Goal: Answer question/provide support

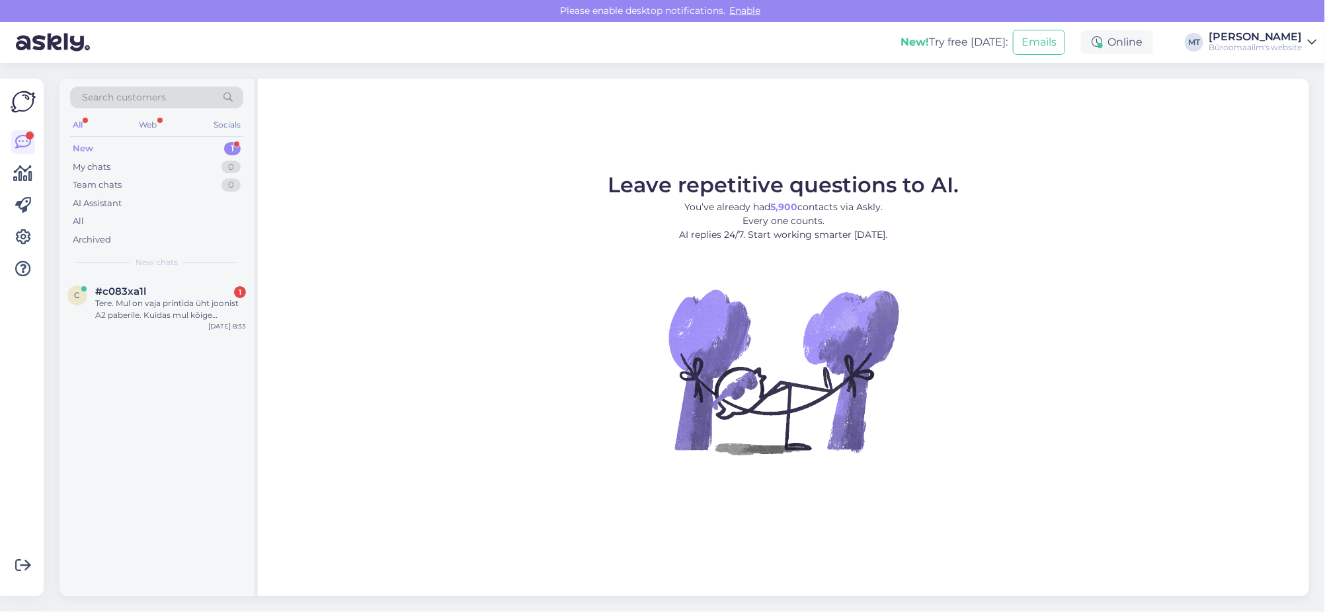
click at [83, 146] on div "New" at bounding box center [83, 148] width 20 height 13
click at [118, 299] on div "Tere. Mul on vaja printida üht joonist A2 paberile. Kuidas mul kõige lihtasam o…" at bounding box center [170, 309] width 151 height 24
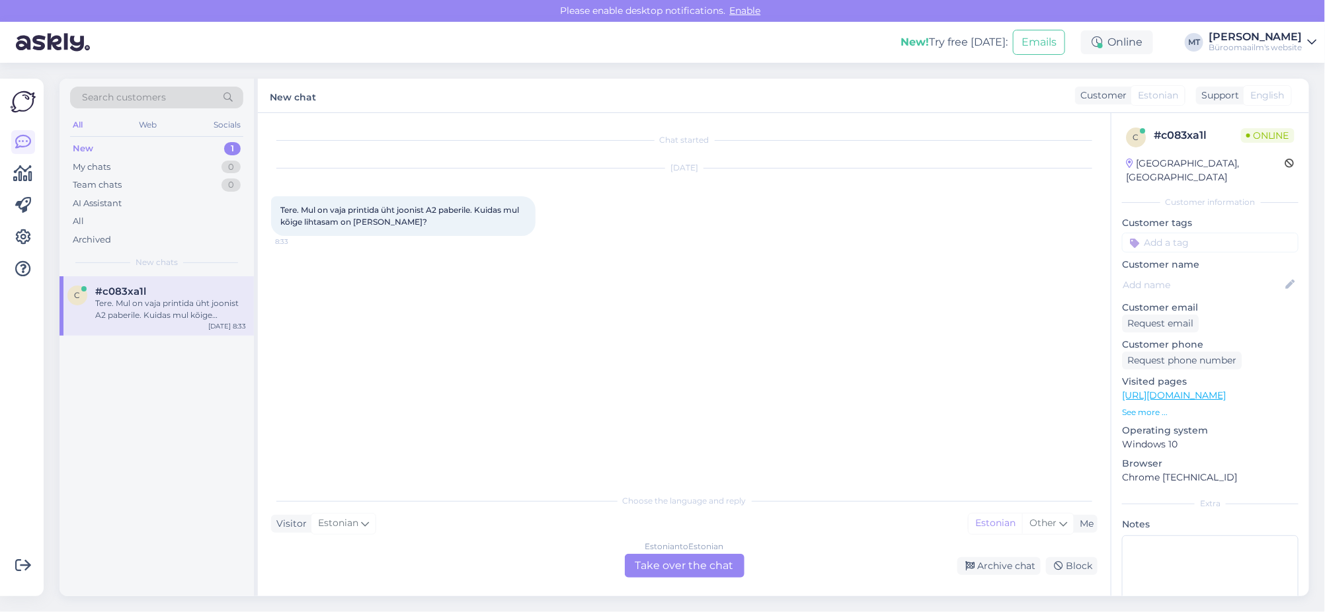
click at [690, 569] on div "Estonian to Estonian Take over the chat" at bounding box center [685, 566] width 120 height 24
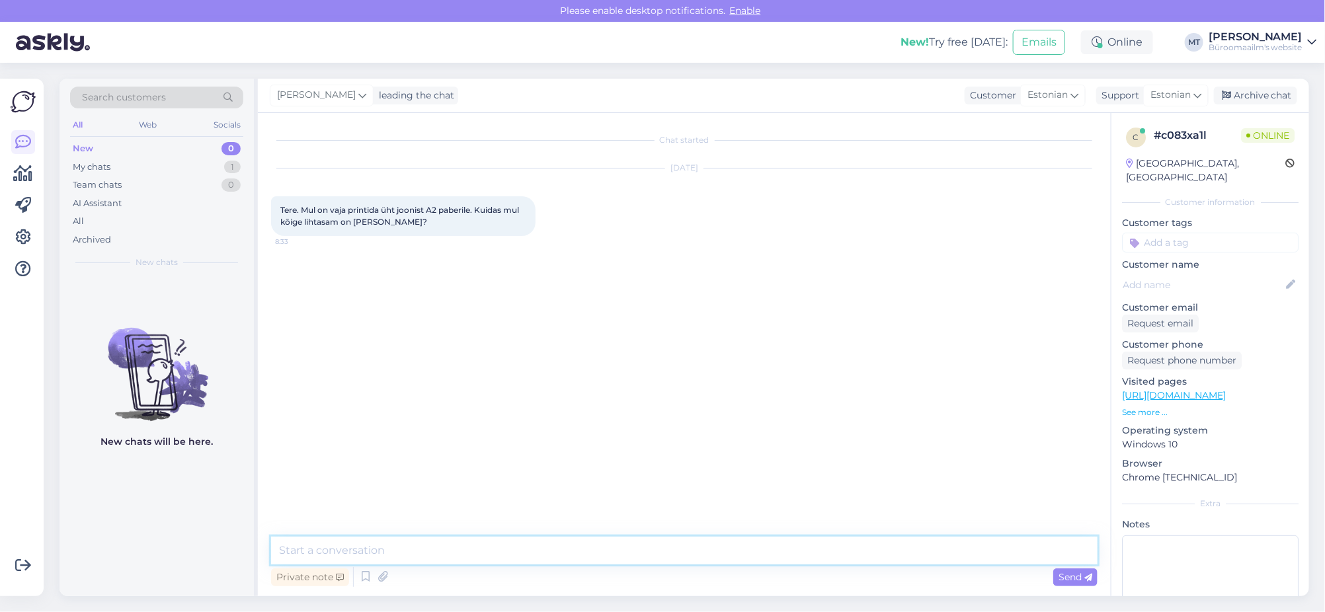
click at [408, 551] on textarea at bounding box center [684, 551] width 826 height 28
type textarea "Tere. Millises büroomaailma kaupluses soovite teenust teha ?"
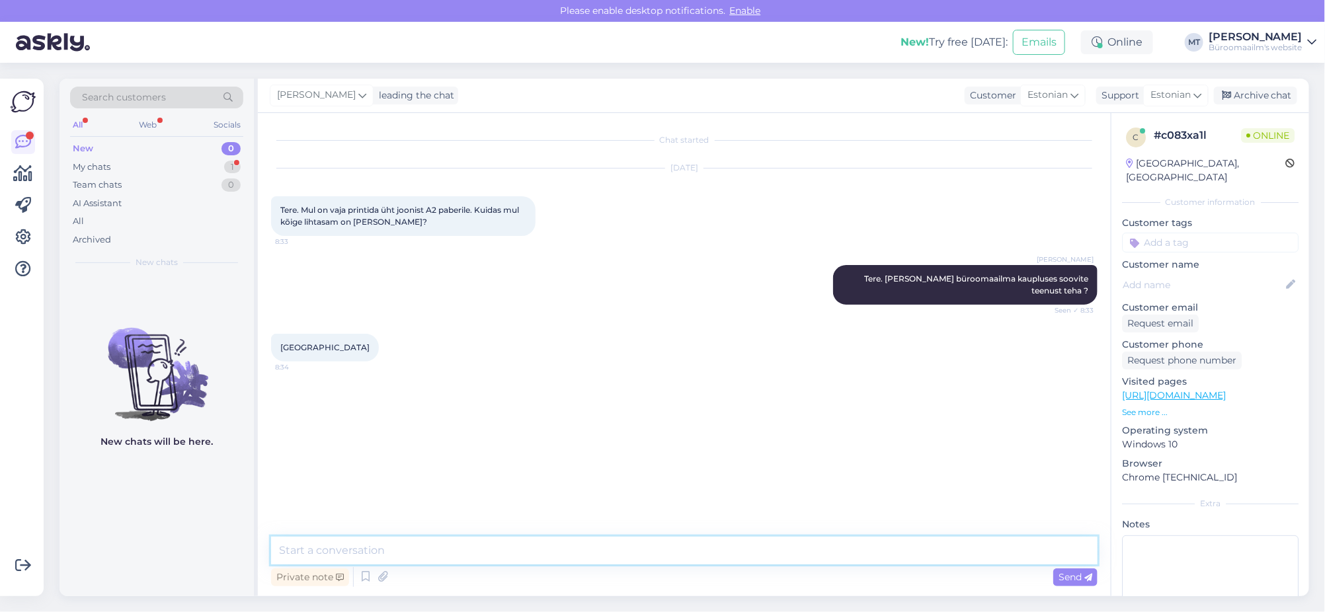
click at [356, 556] on textarea at bounding box center [684, 551] width 826 height 28
paste textarea "teenused.tartu@byroomaailm.ee"
type textarea "Aitäh. Palun saatke oma soov edasi meilile teenused.tartu@byroomaailm.ee"
click at [1062, 576] on span "Send" at bounding box center [1075, 577] width 34 height 12
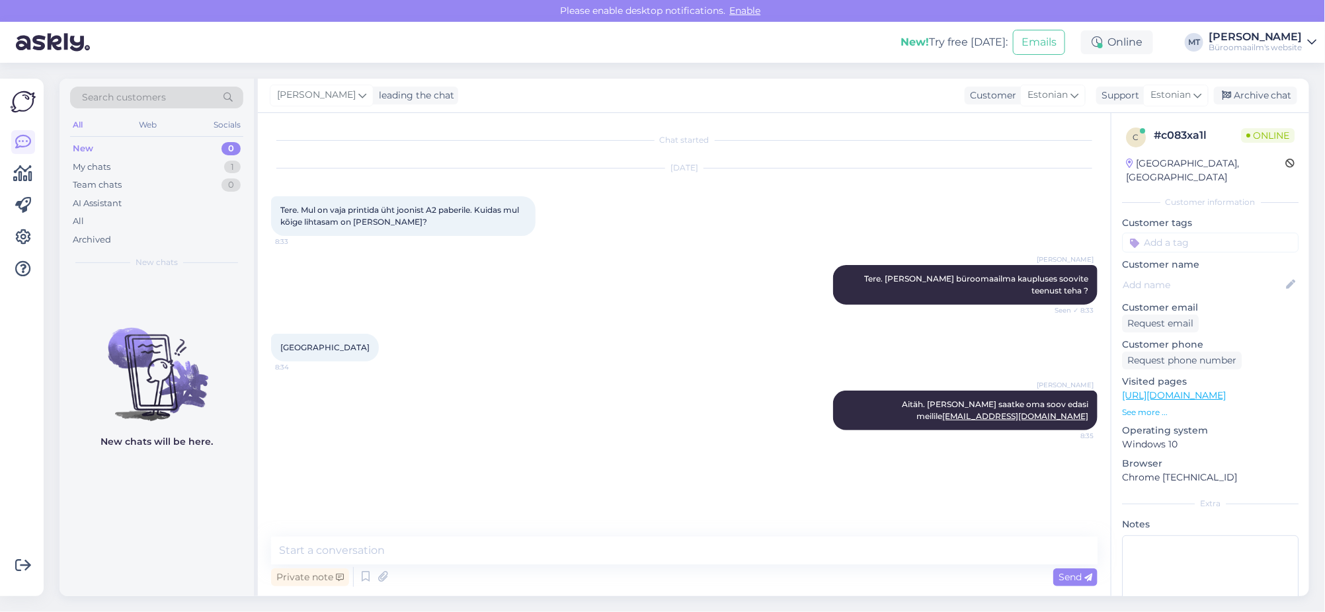
drag, startPoint x: 1251, startPoint y: 92, endPoint x: 1093, endPoint y: 11, distance: 177.7
click at [1251, 92] on div "Archive chat" at bounding box center [1255, 96] width 83 height 18
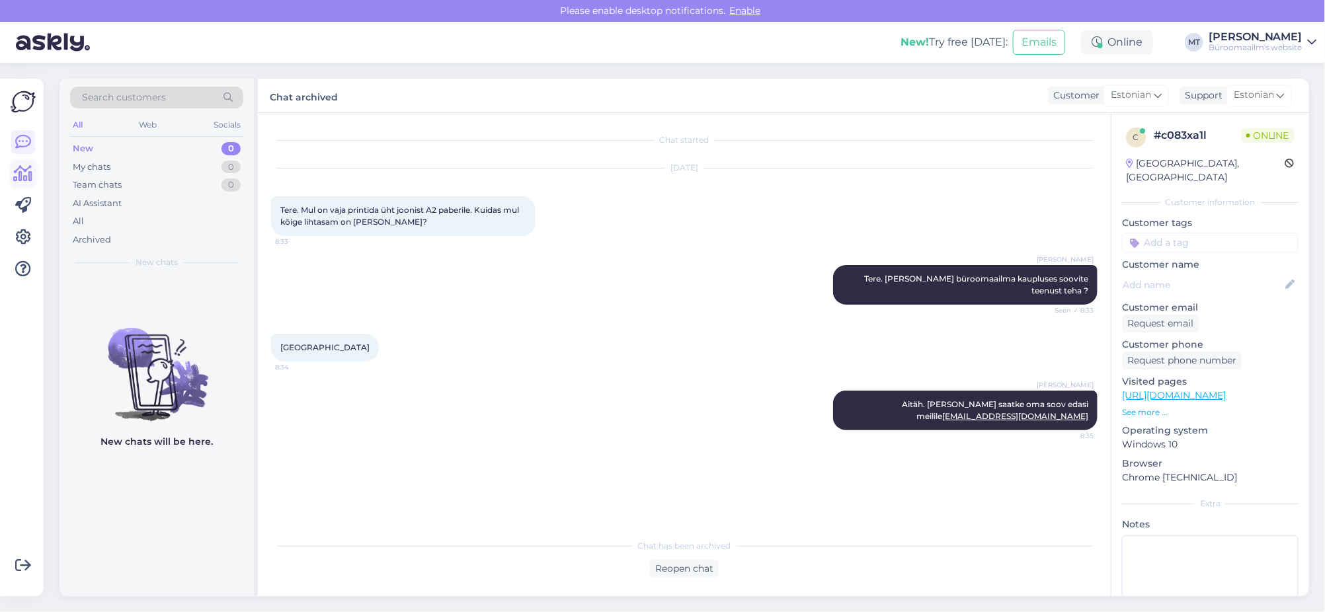
click at [30, 175] on icon at bounding box center [23, 174] width 19 height 16
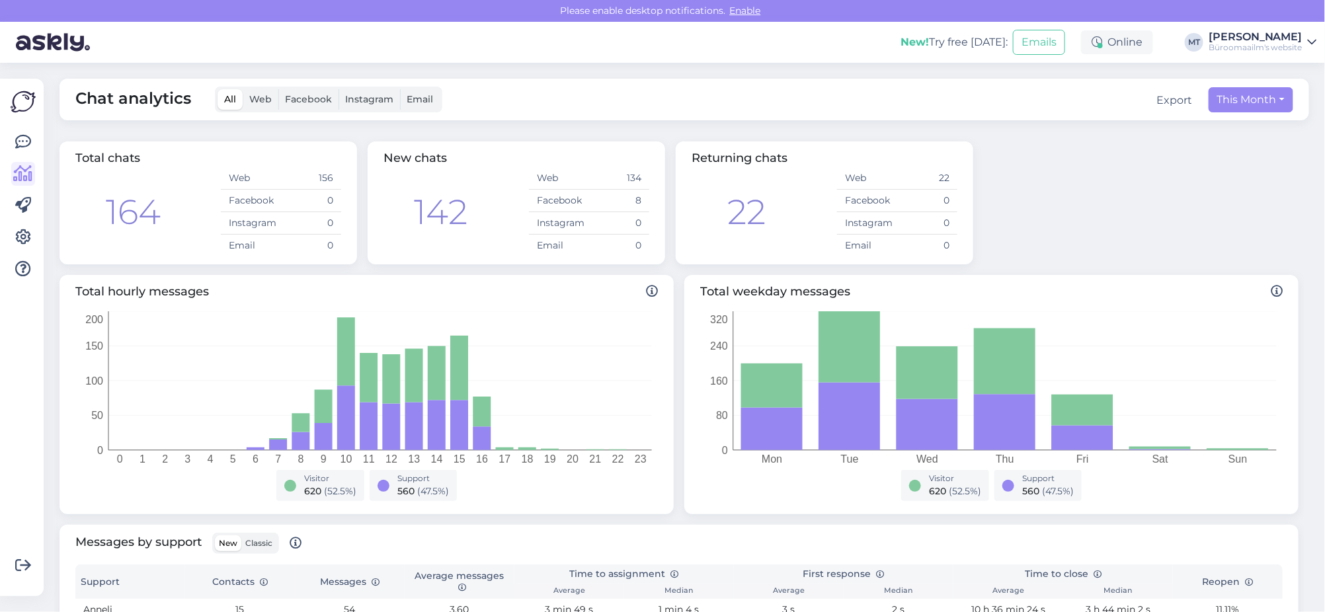
scroll to position [413, 0]
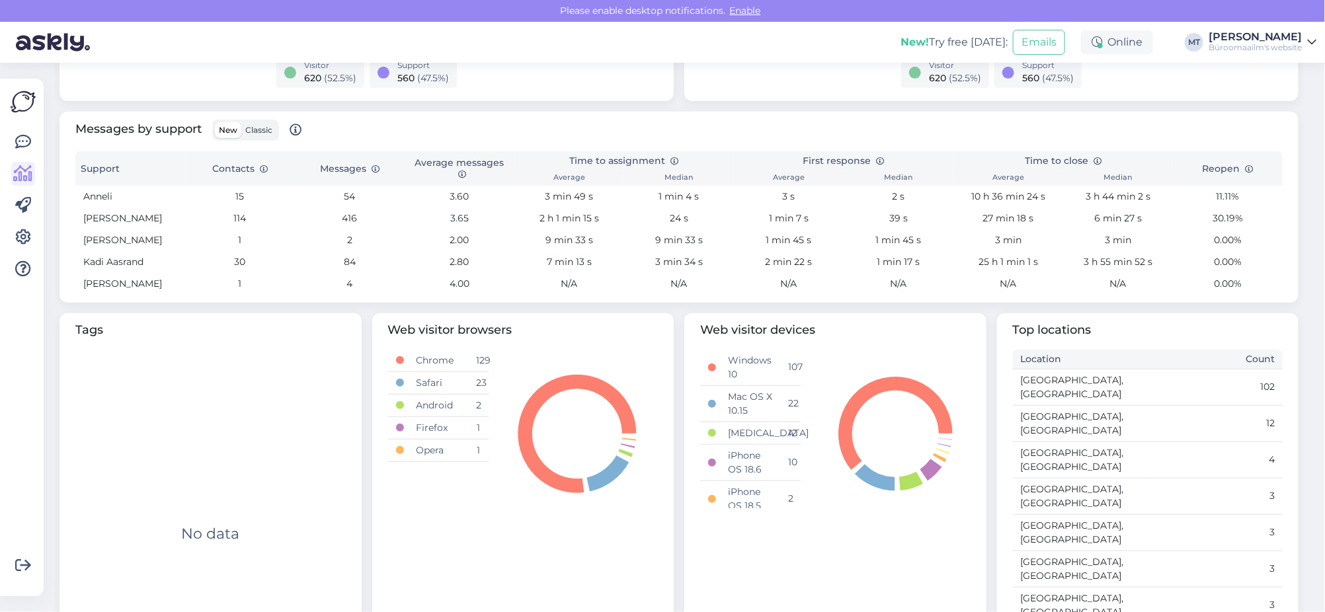
click at [259, 132] on span "Classic" at bounding box center [258, 130] width 27 height 10
click at [241, 122] on input "Classic" at bounding box center [241, 122] width 0 height 0
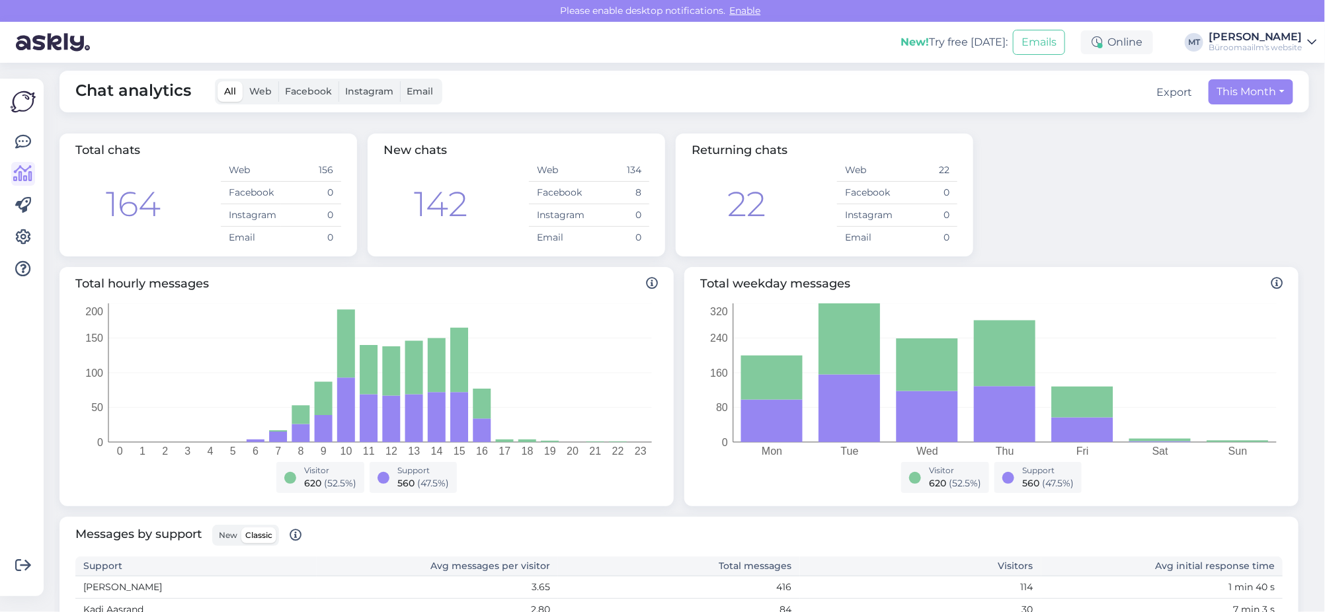
scroll to position [0, 0]
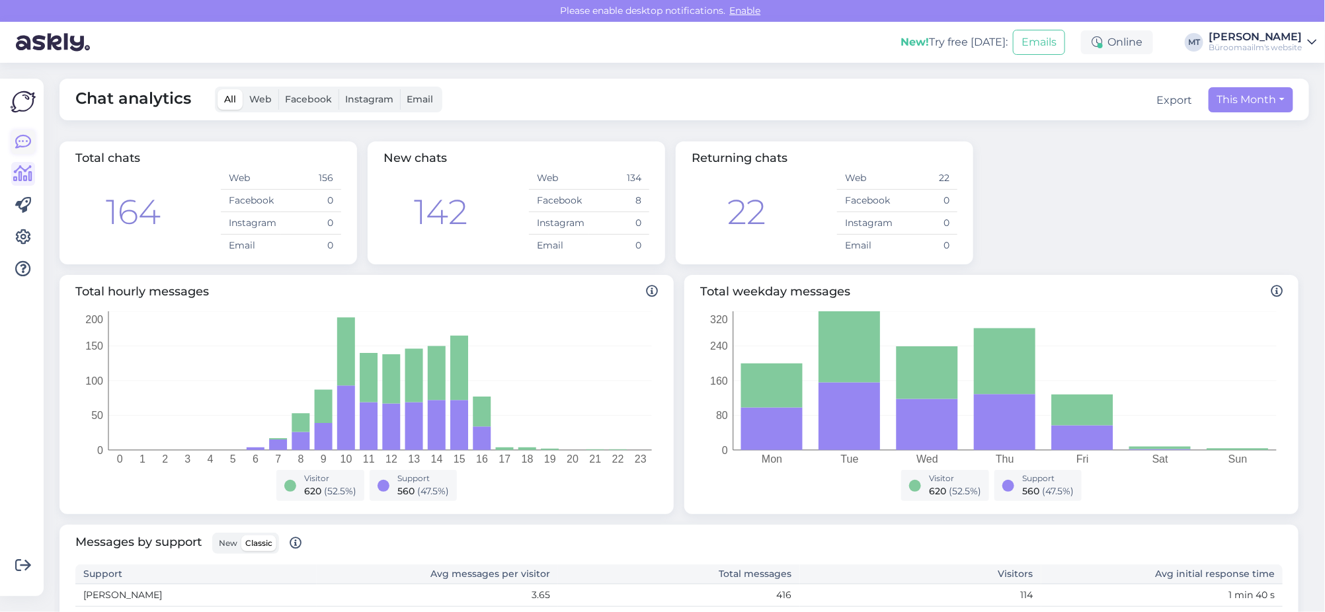
click at [20, 139] on icon at bounding box center [23, 142] width 16 height 16
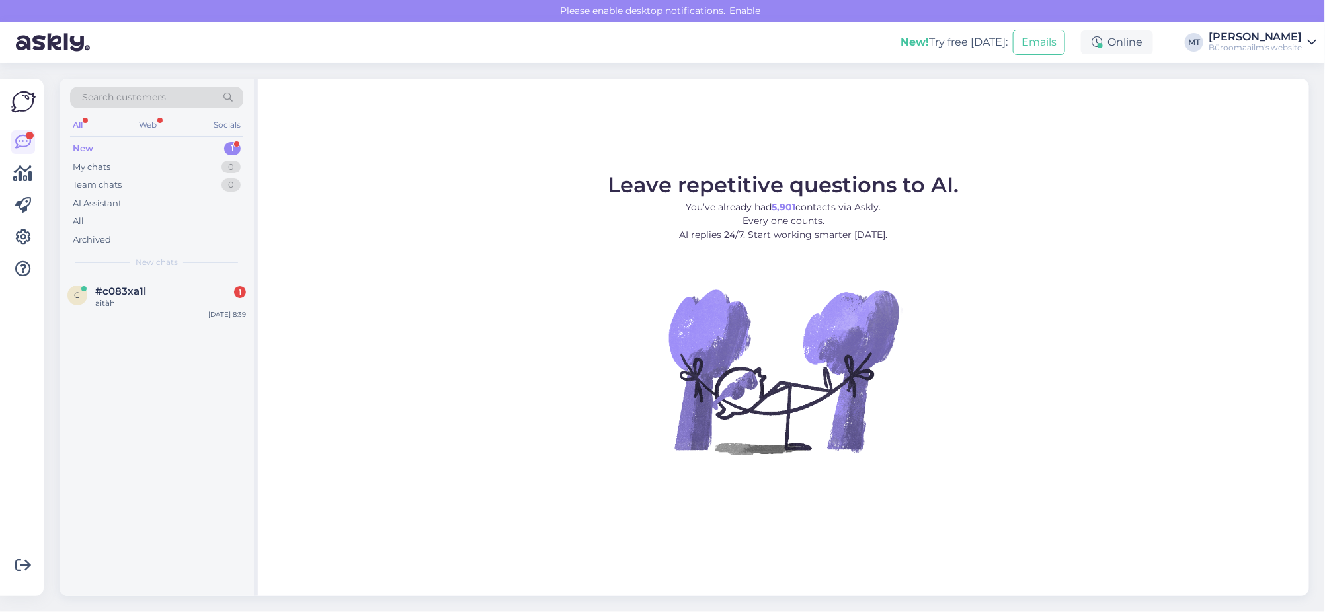
click at [85, 145] on div "New" at bounding box center [83, 148] width 20 height 13
click at [124, 293] on span "#c083xa1l" at bounding box center [120, 292] width 51 height 12
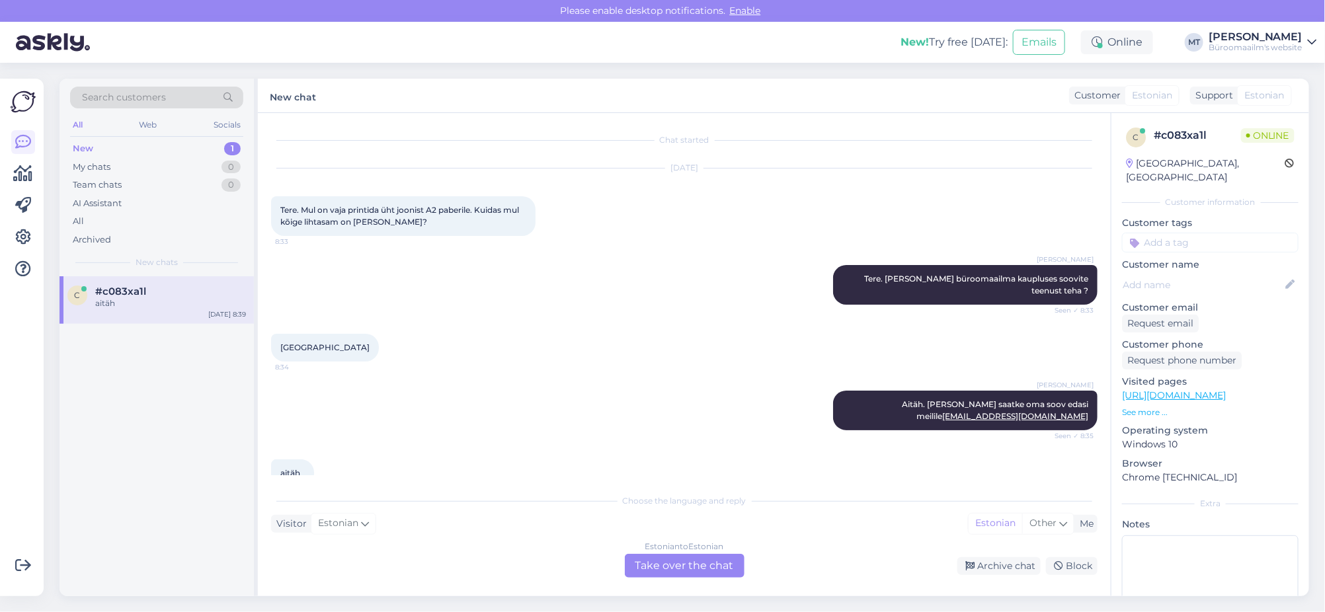
scroll to position [13, 0]
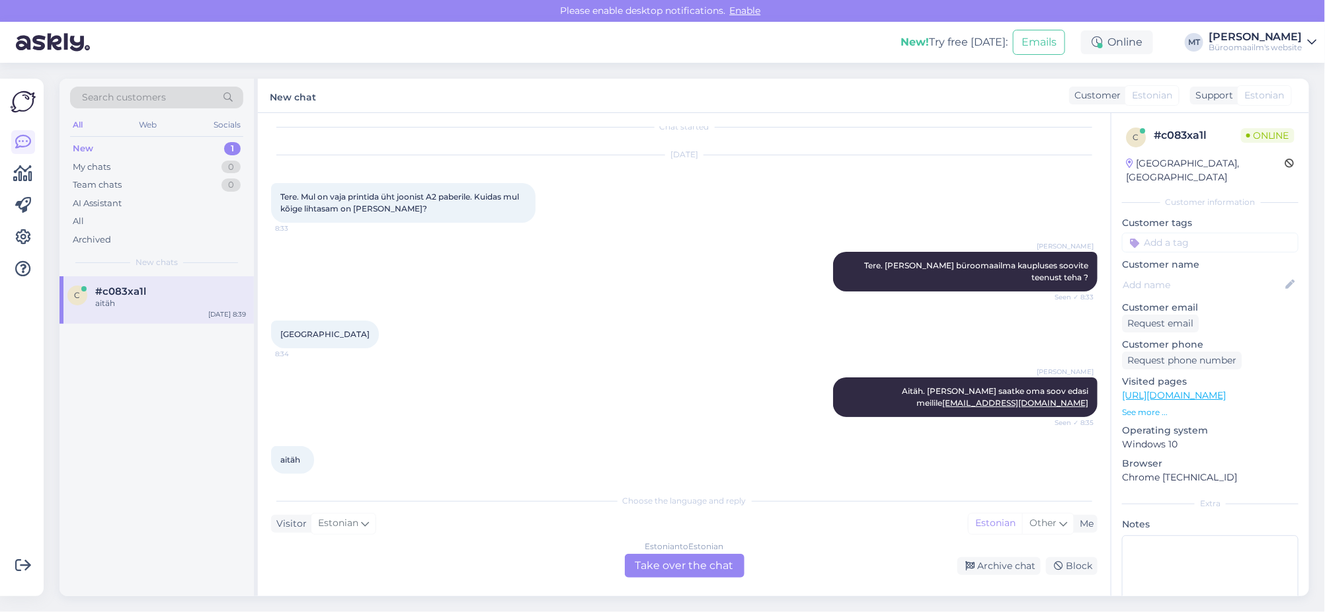
click at [685, 564] on div "Estonian to Estonian Take over the chat" at bounding box center [685, 566] width 120 height 24
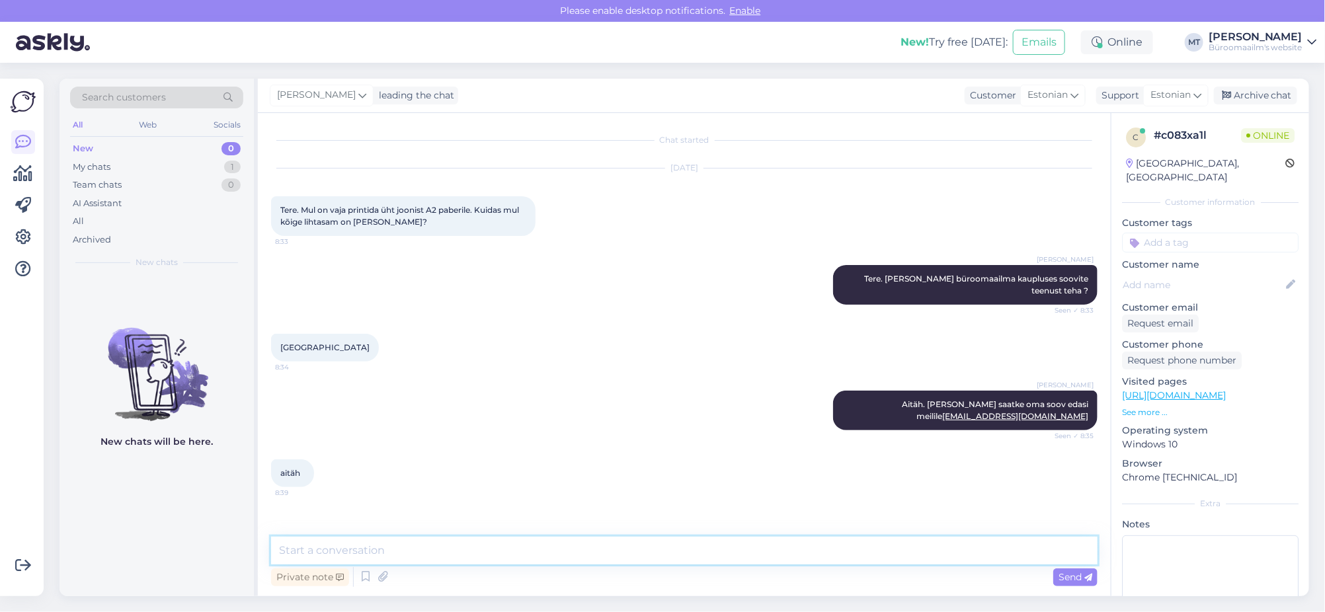
click at [319, 545] on textarea at bounding box center [684, 551] width 826 height 28
type textarea "Aitäh."
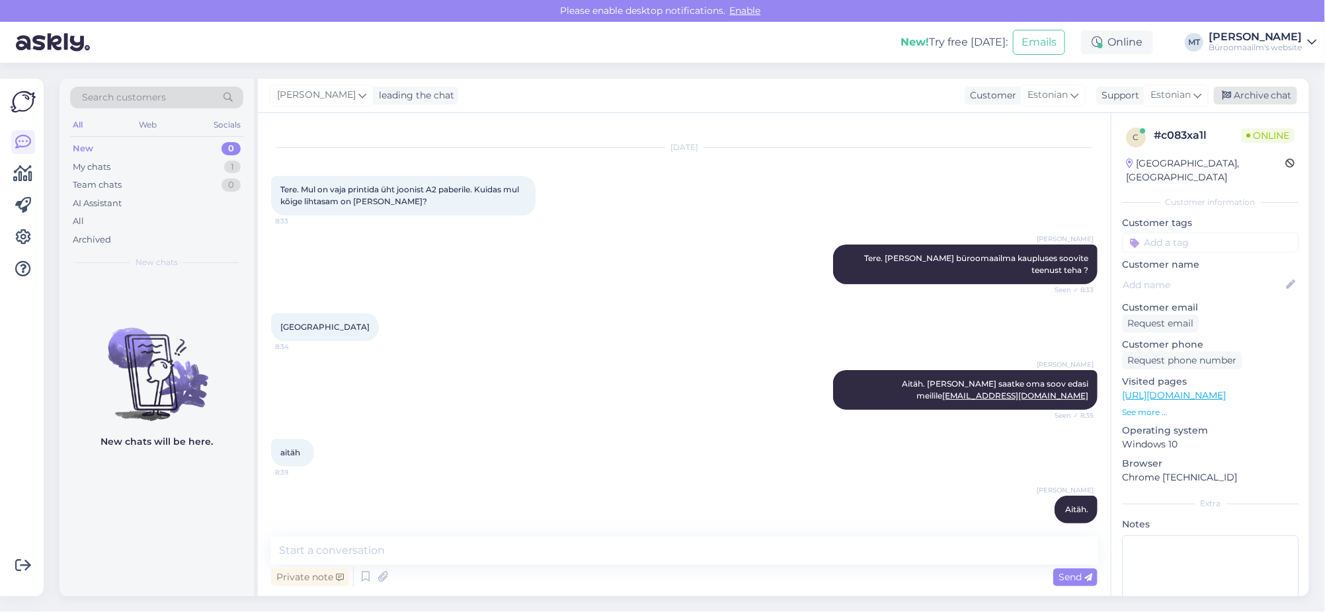
click at [1250, 99] on div "Archive chat" at bounding box center [1255, 96] width 83 height 18
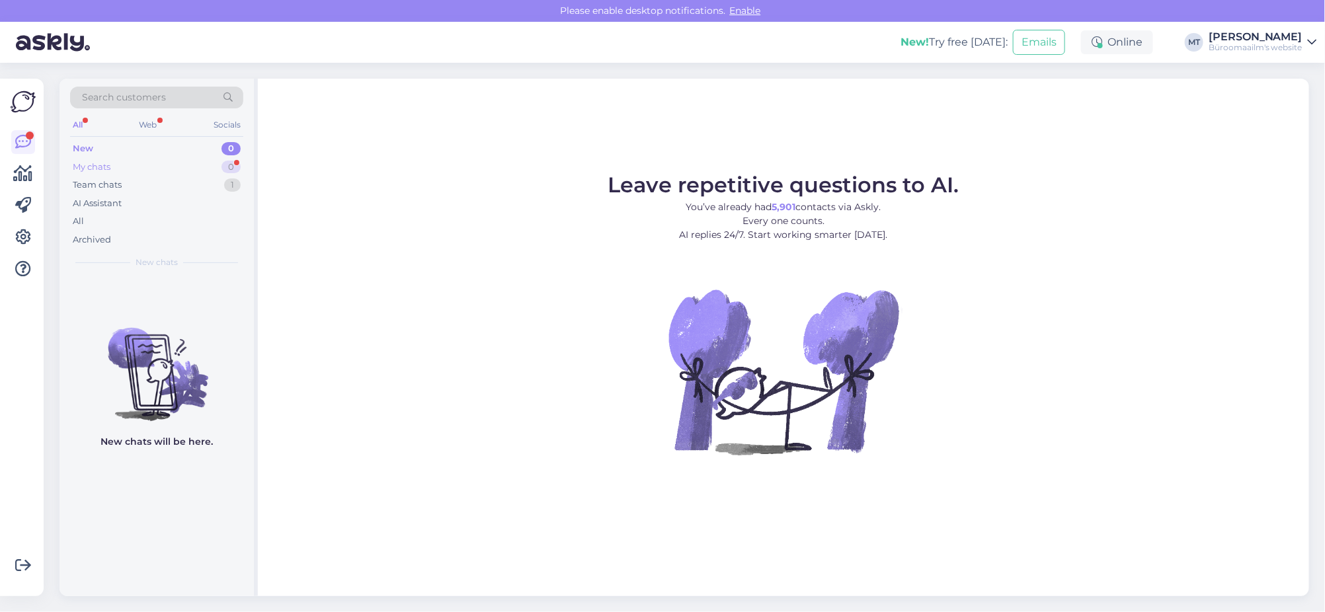
click at [93, 164] on div "My chats" at bounding box center [92, 167] width 38 height 13
click at [100, 186] on div "Team chats" at bounding box center [97, 184] width 49 height 13
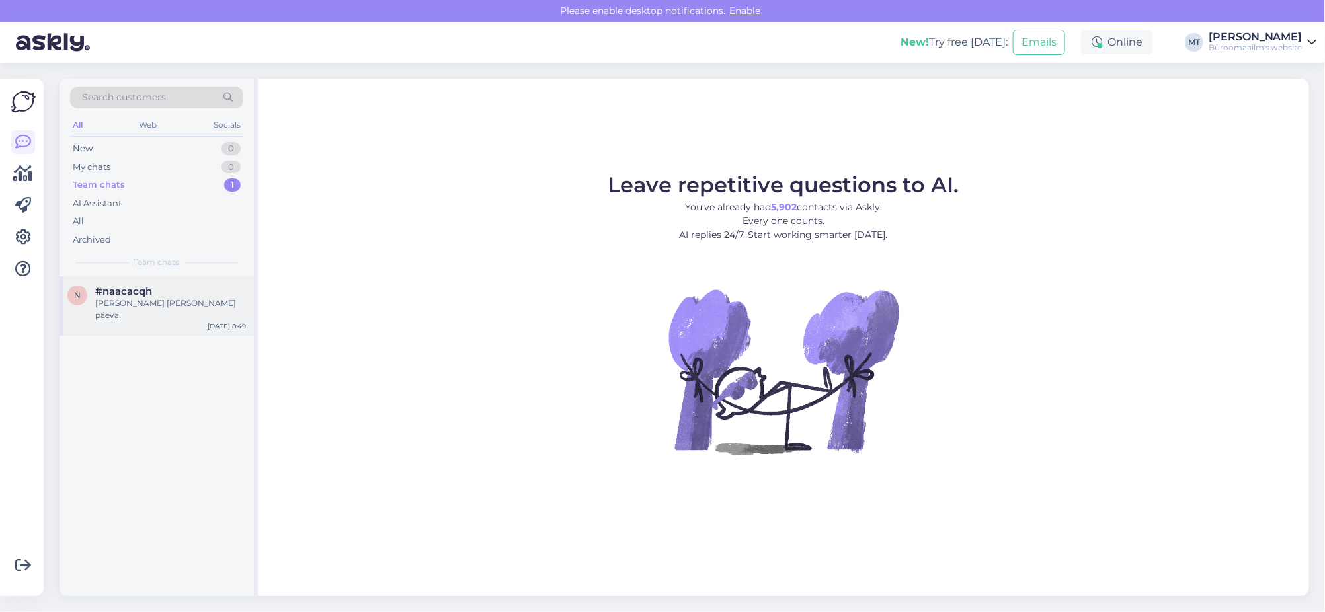
click at [124, 295] on span "#naacacqh" at bounding box center [123, 292] width 57 height 12
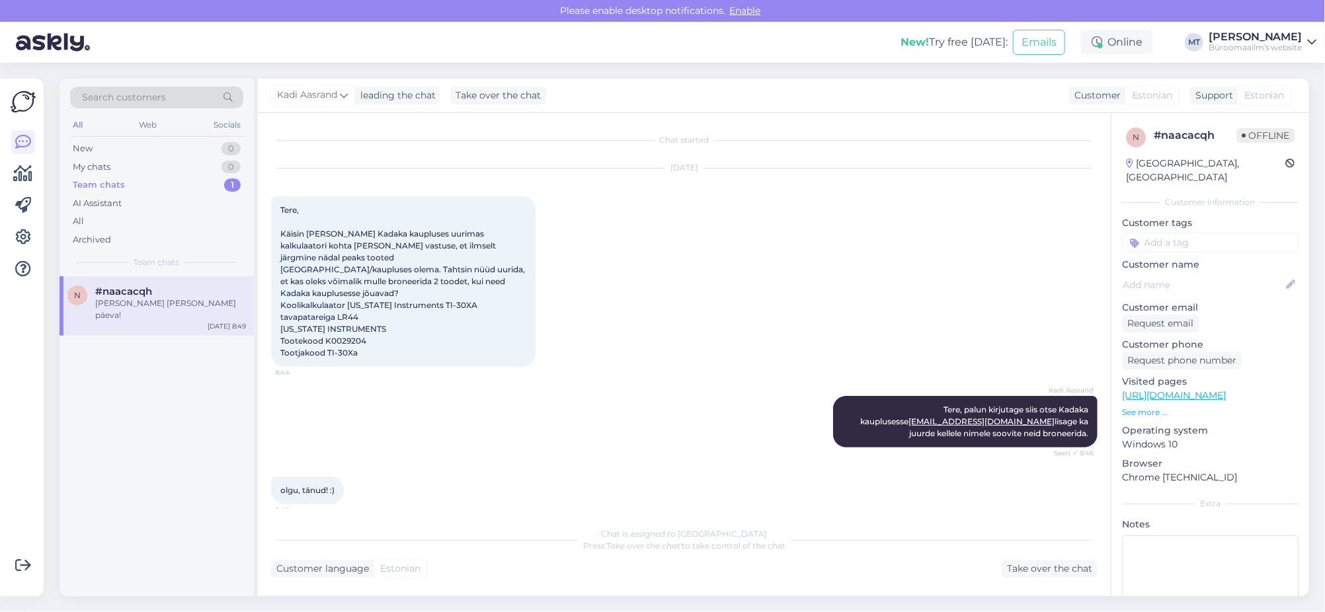
scroll to position [54, 0]
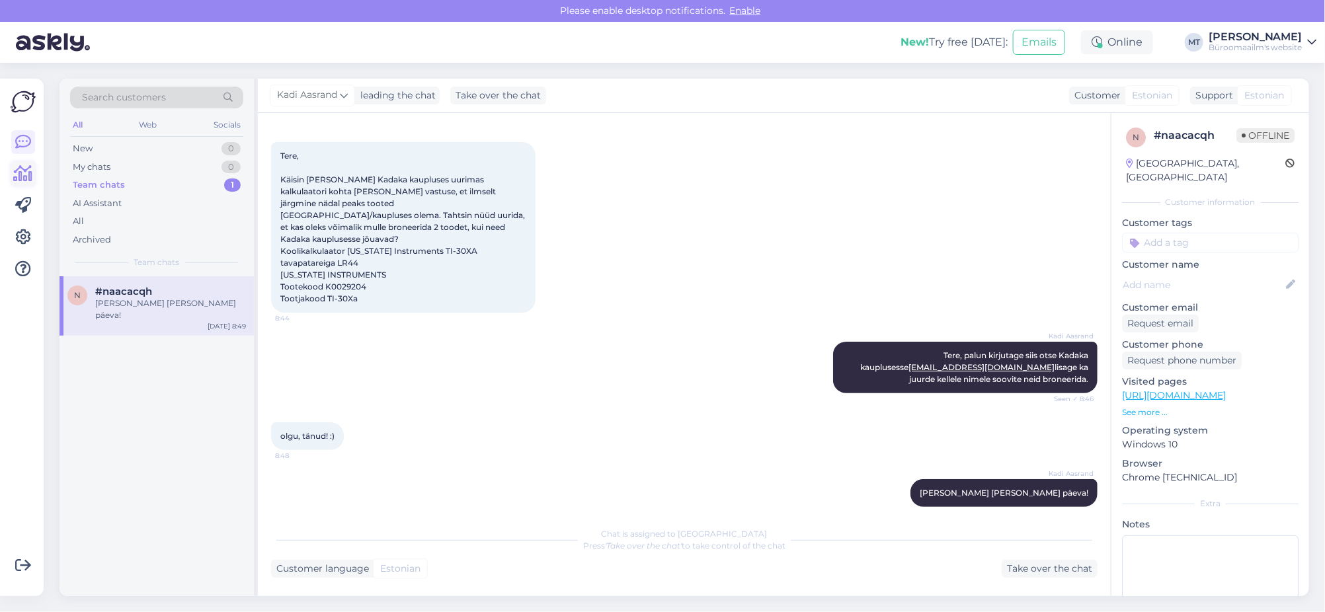
click at [25, 172] on icon at bounding box center [23, 174] width 19 height 16
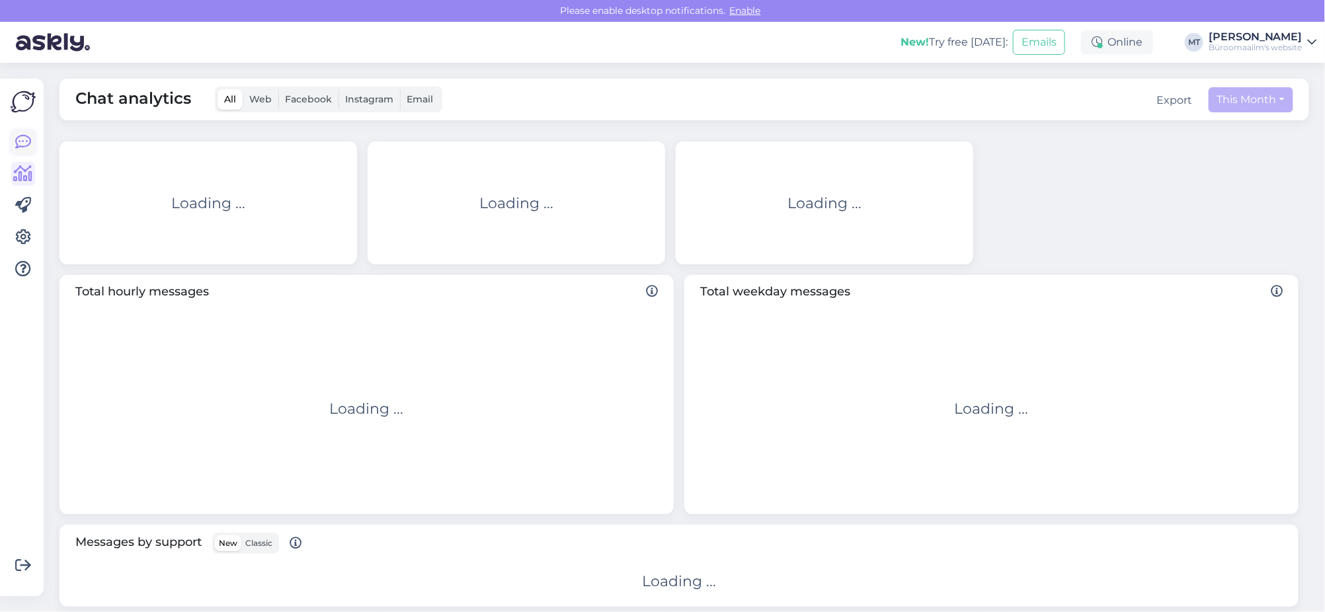
click at [24, 145] on icon at bounding box center [23, 142] width 16 height 16
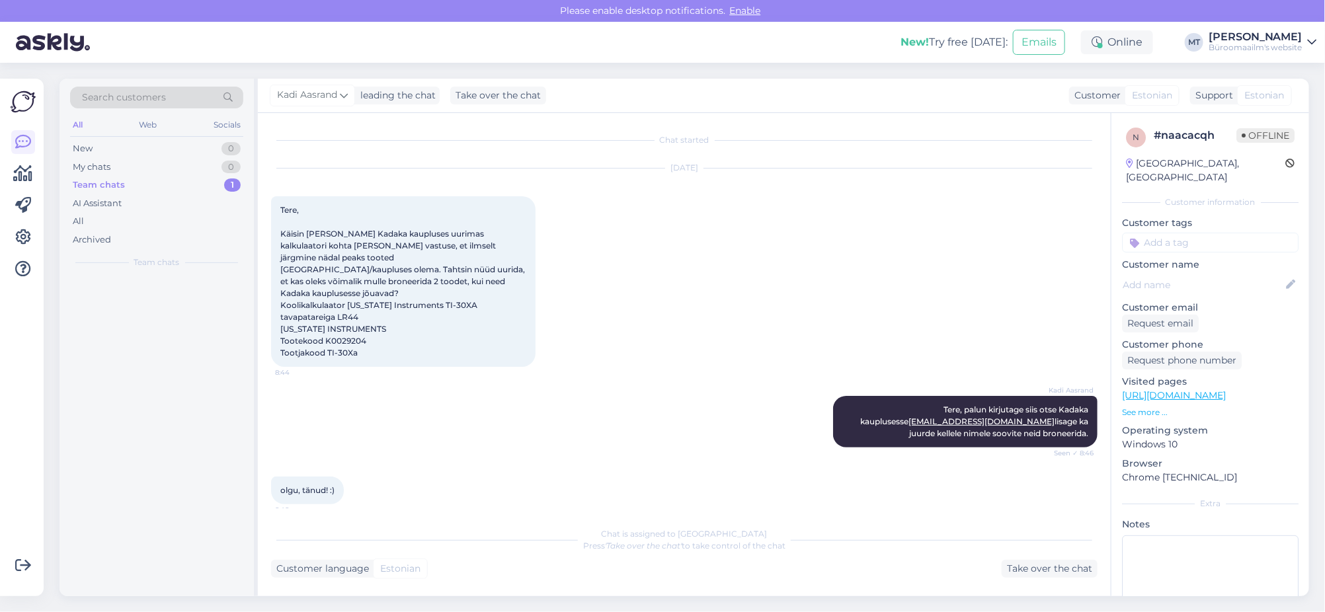
scroll to position [54, 0]
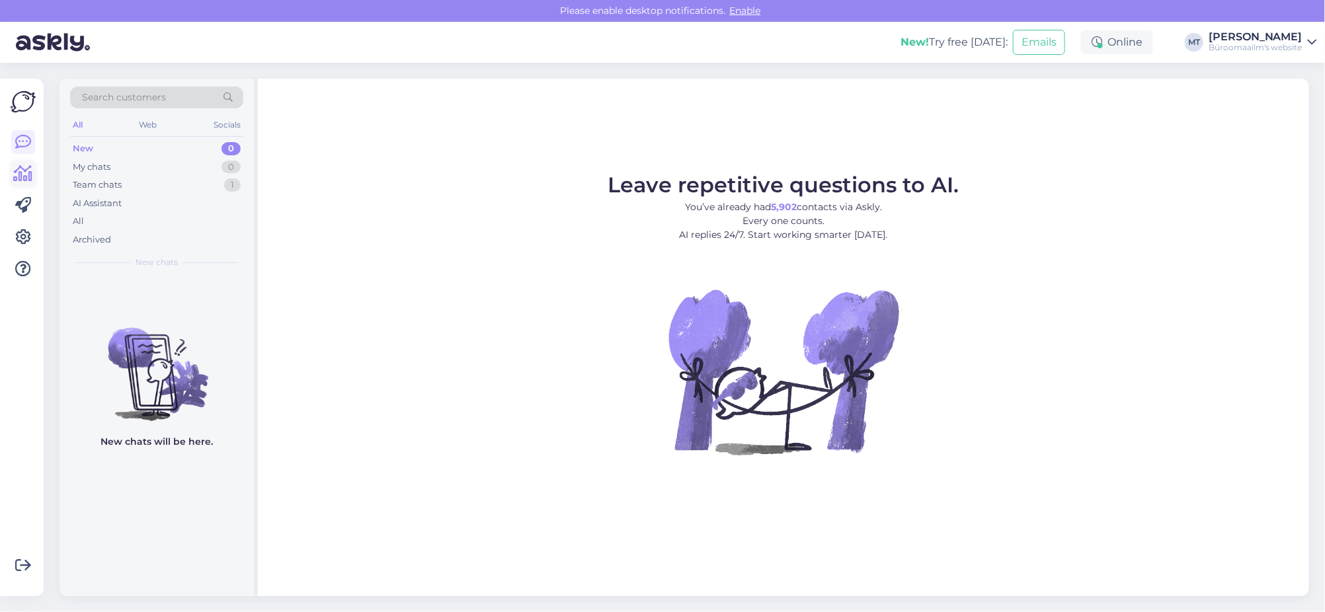
click at [23, 175] on icon at bounding box center [23, 174] width 19 height 16
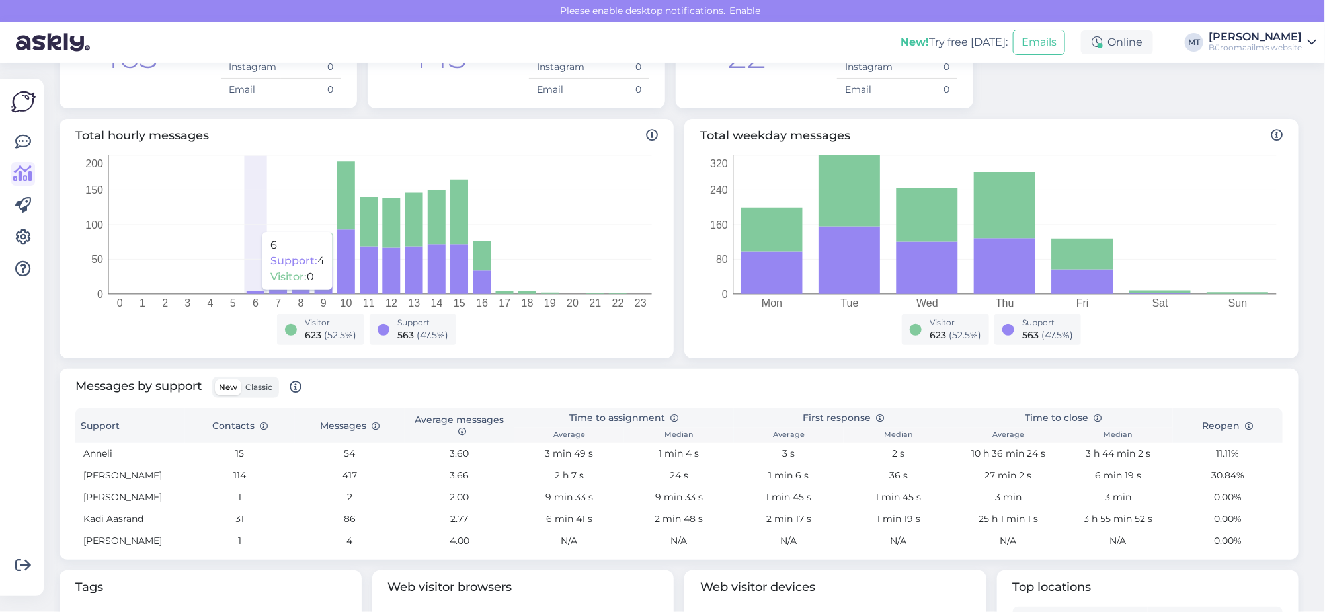
scroll to position [165, 0]
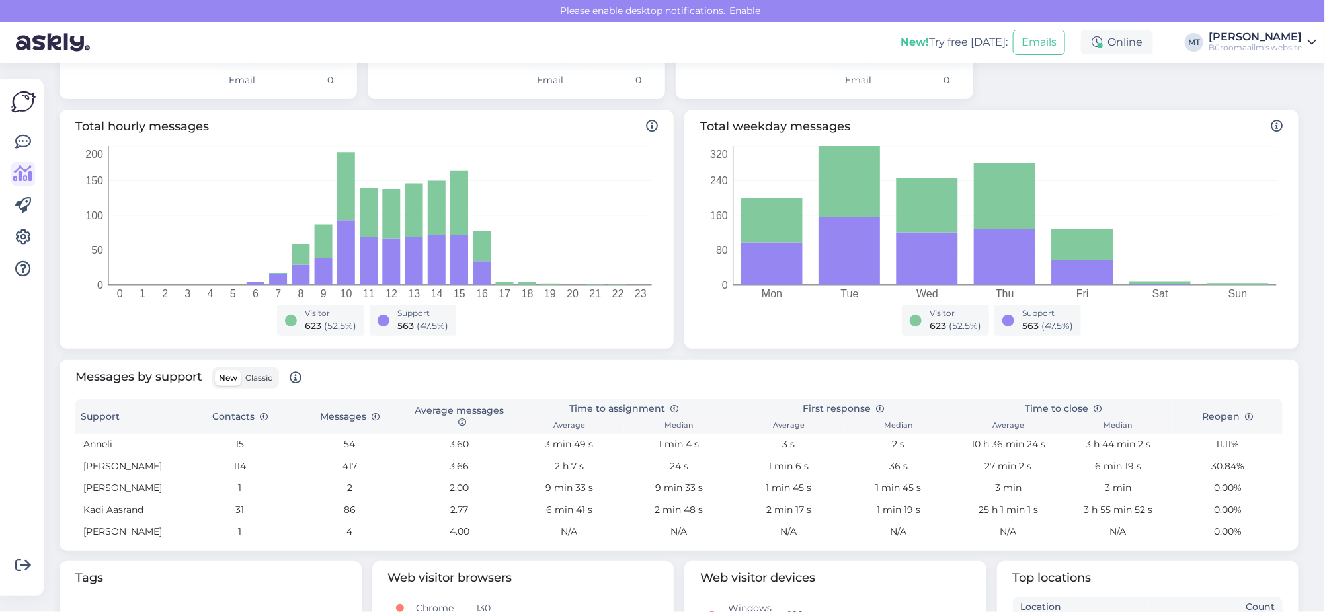
click at [262, 381] on span "Classic" at bounding box center [258, 378] width 27 height 10
click at [241, 370] on input "Classic" at bounding box center [241, 370] width 0 height 0
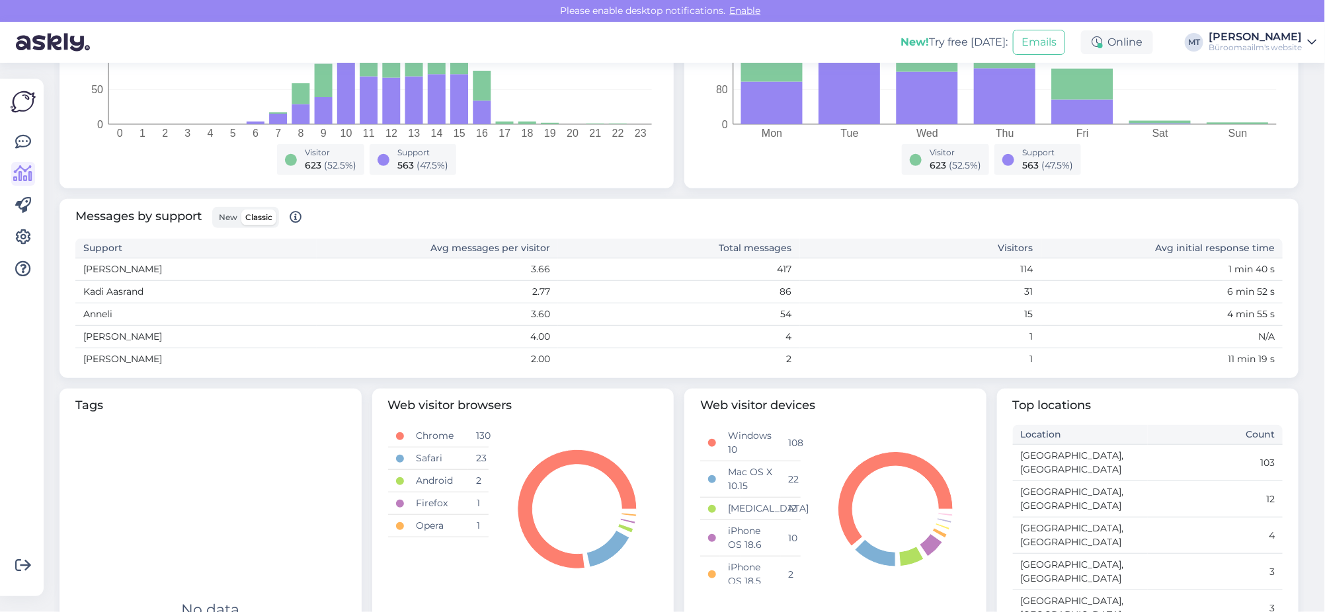
scroll to position [330, 0]
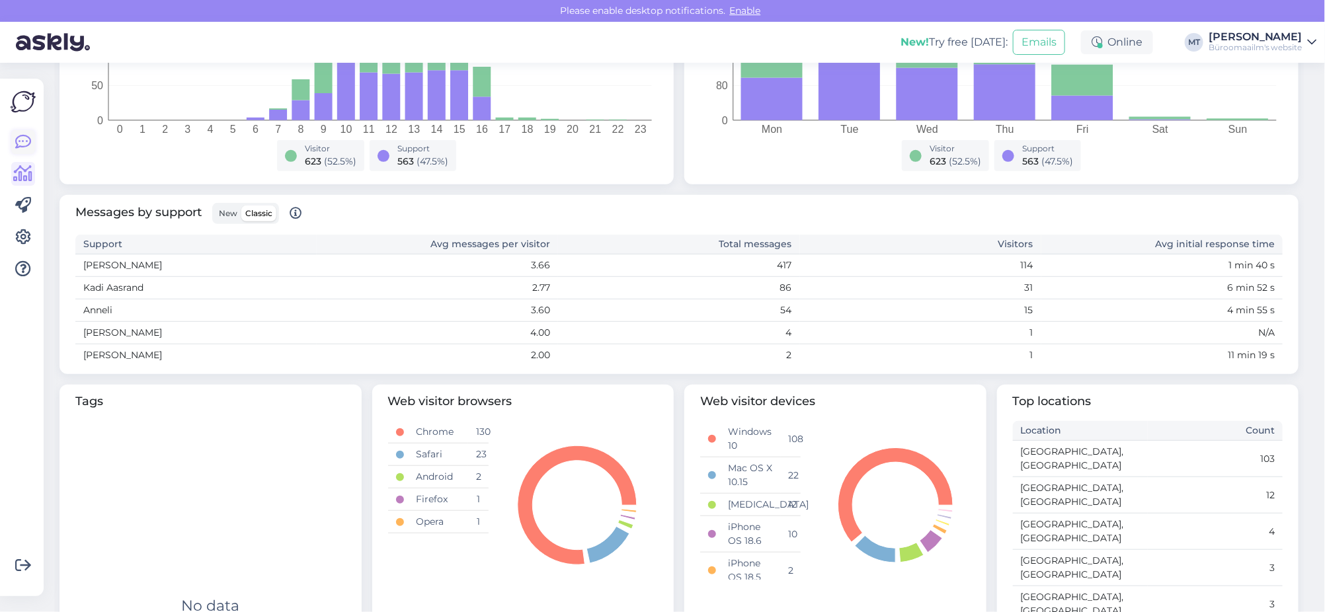
click at [24, 145] on icon at bounding box center [23, 142] width 16 height 16
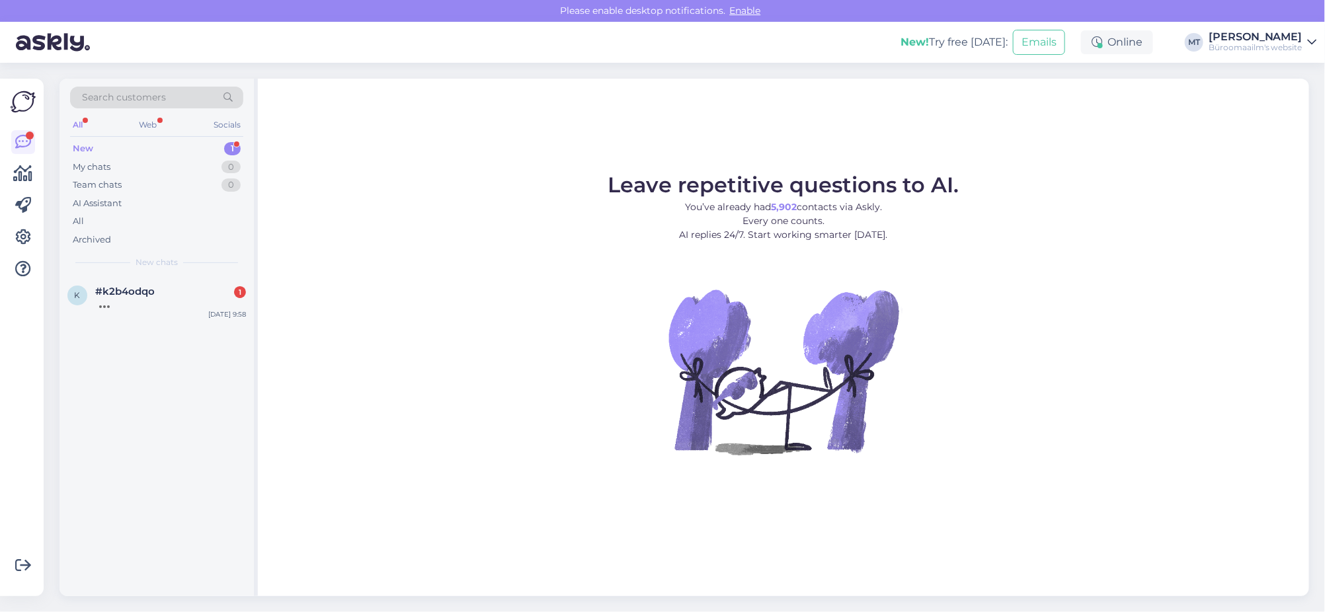
click at [85, 144] on div "New" at bounding box center [83, 148] width 20 height 13
click at [124, 295] on span "#k2b4odqo" at bounding box center [124, 292] width 59 height 12
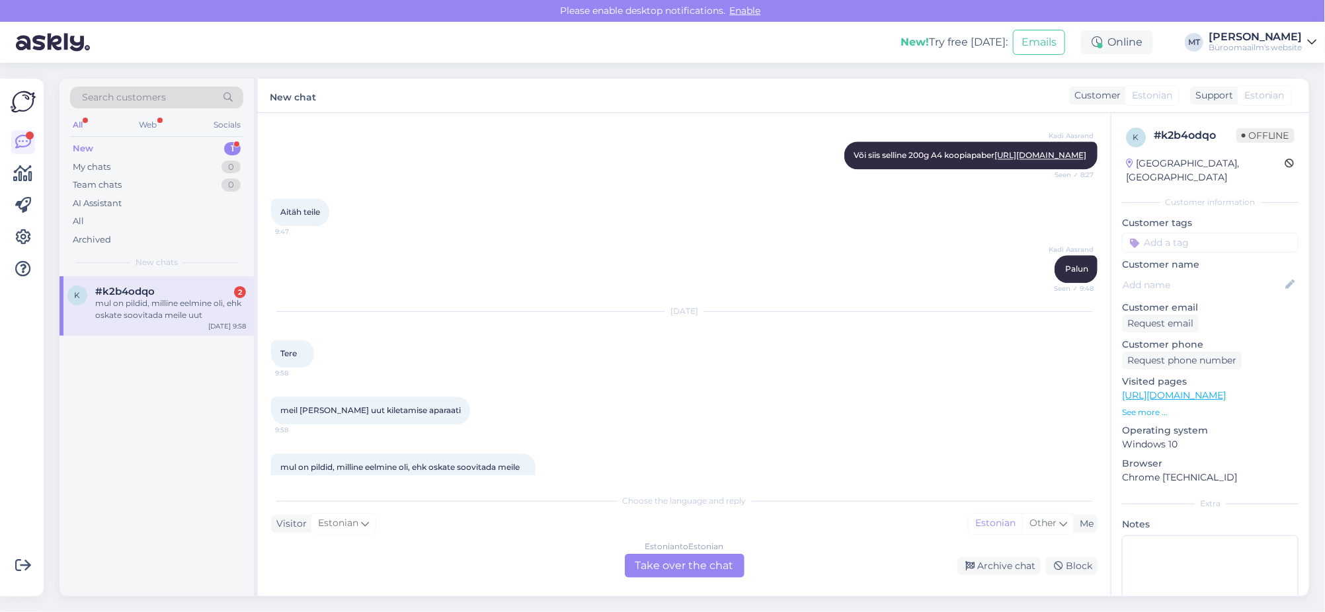
scroll to position [1790, 0]
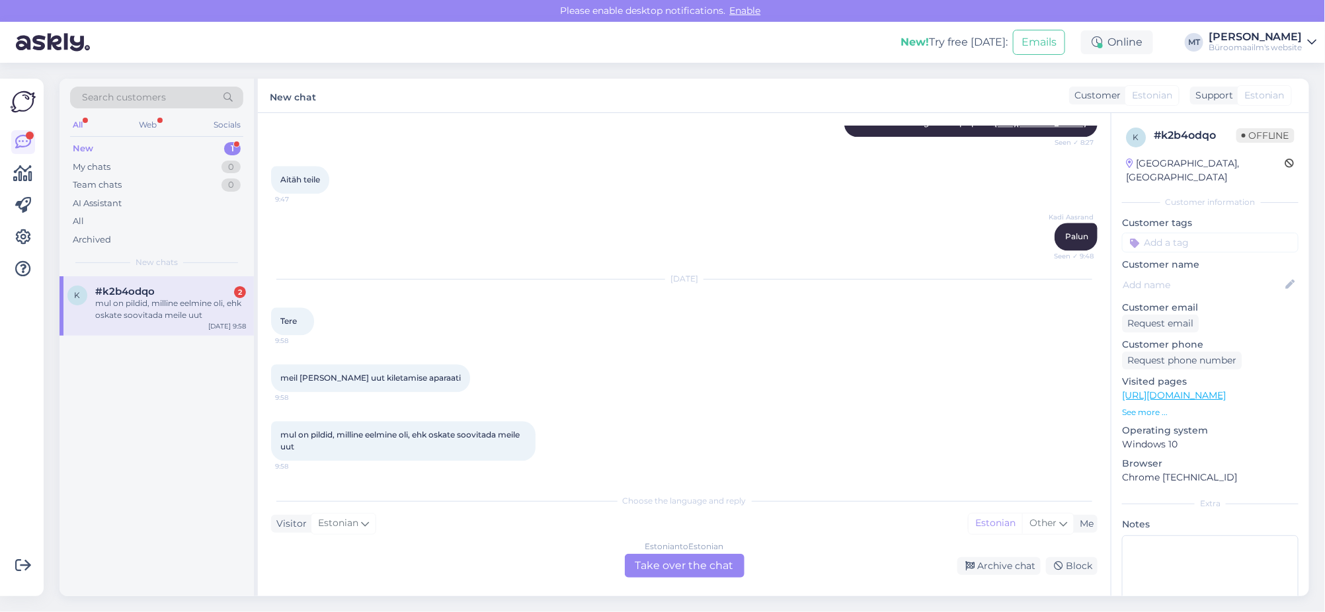
click at [713, 561] on div "Estonian to Estonian Take over the chat" at bounding box center [685, 566] width 120 height 24
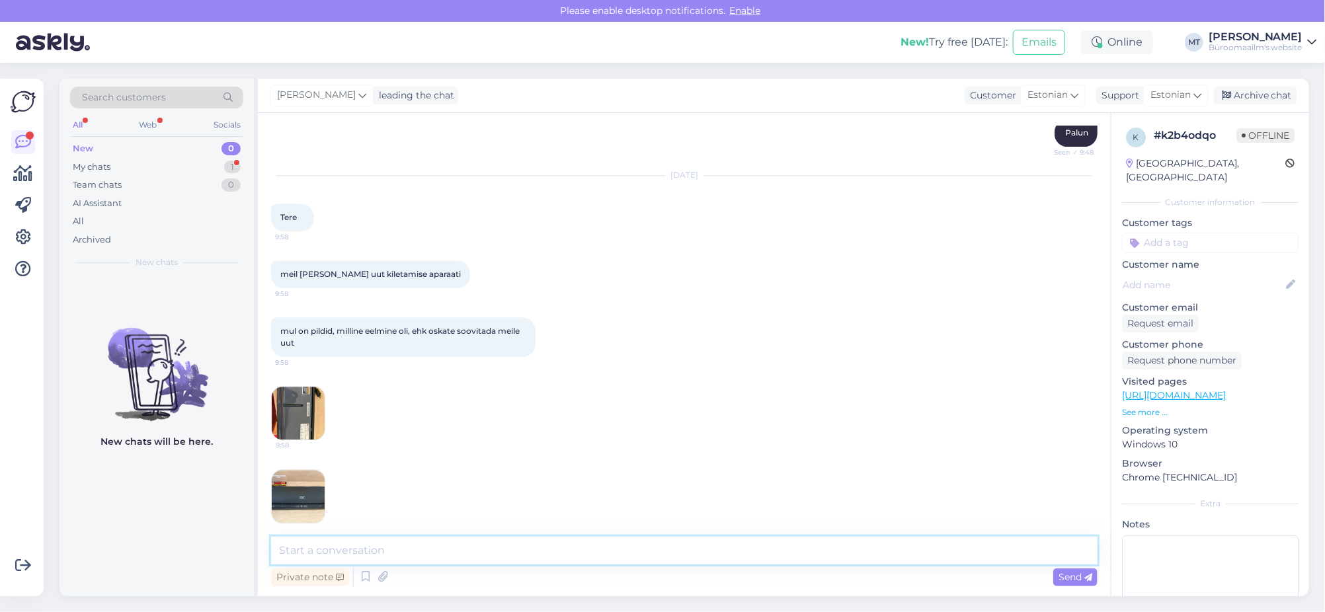
click at [408, 558] on textarea at bounding box center [684, 551] width 826 height 28
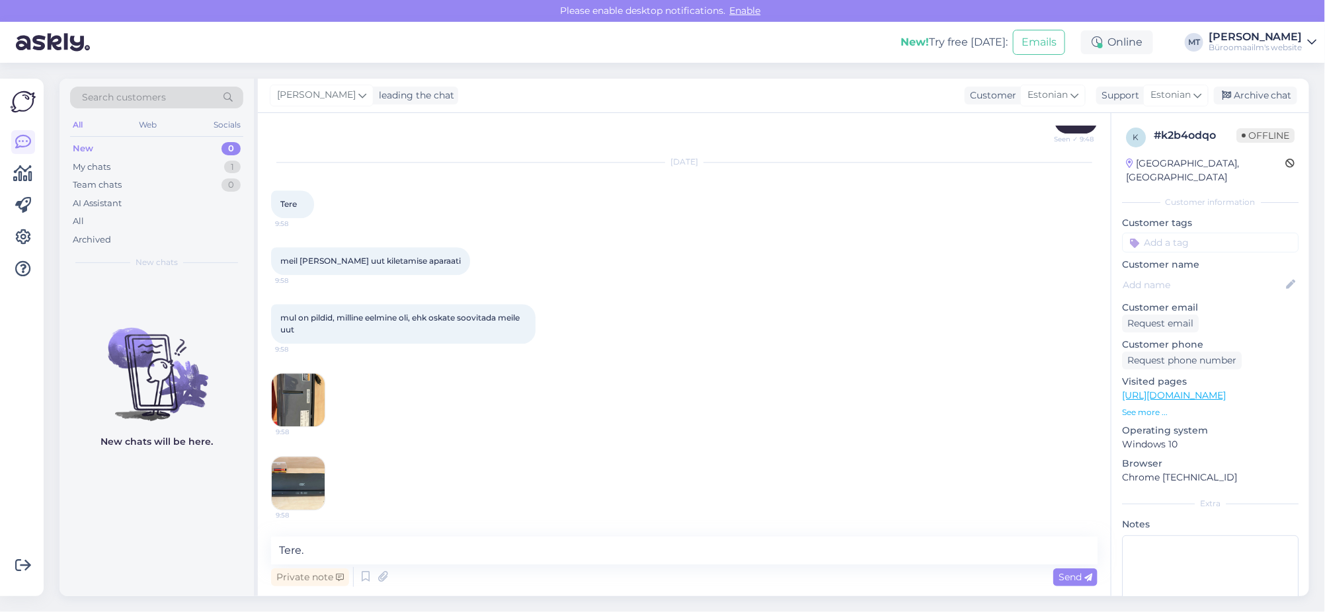
click at [280, 399] on img at bounding box center [298, 399] width 53 height 53
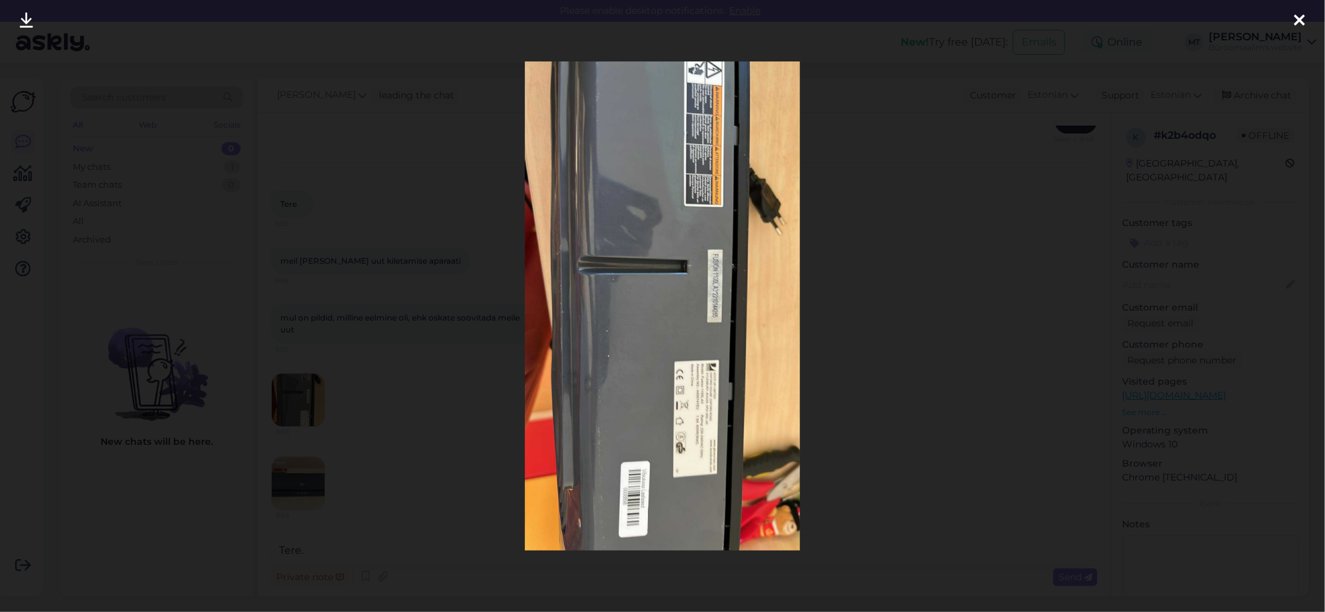
click at [1298, 20] on icon at bounding box center [1299, 21] width 11 height 17
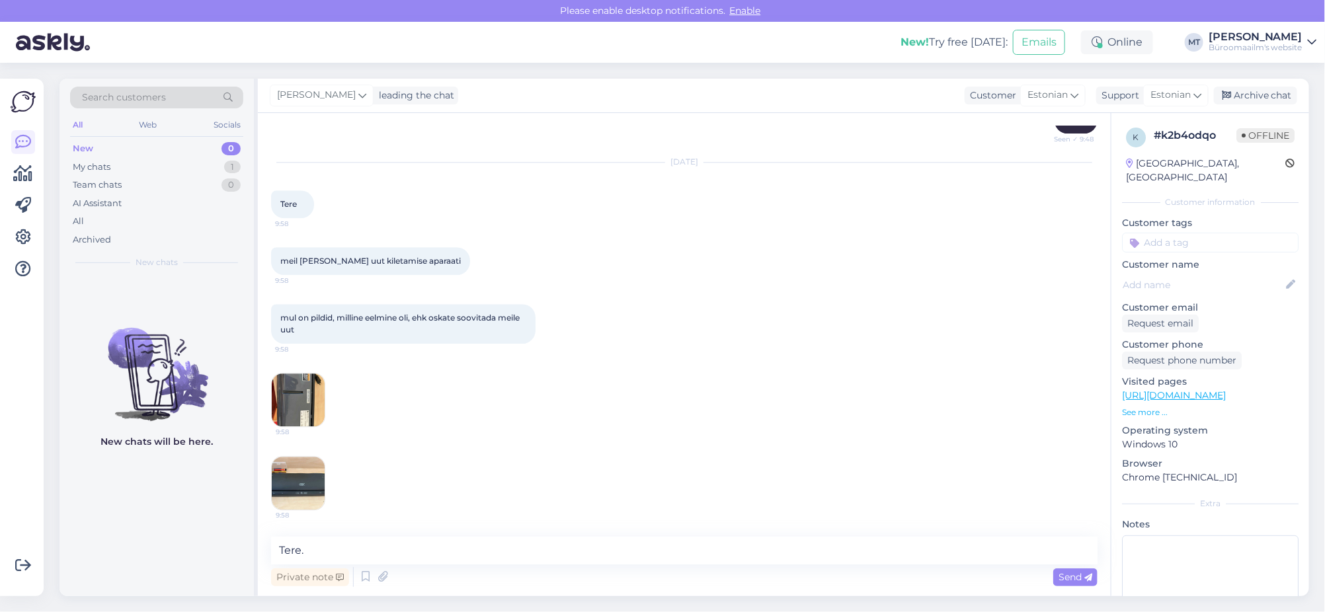
click at [307, 487] on img at bounding box center [298, 483] width 53 height 53
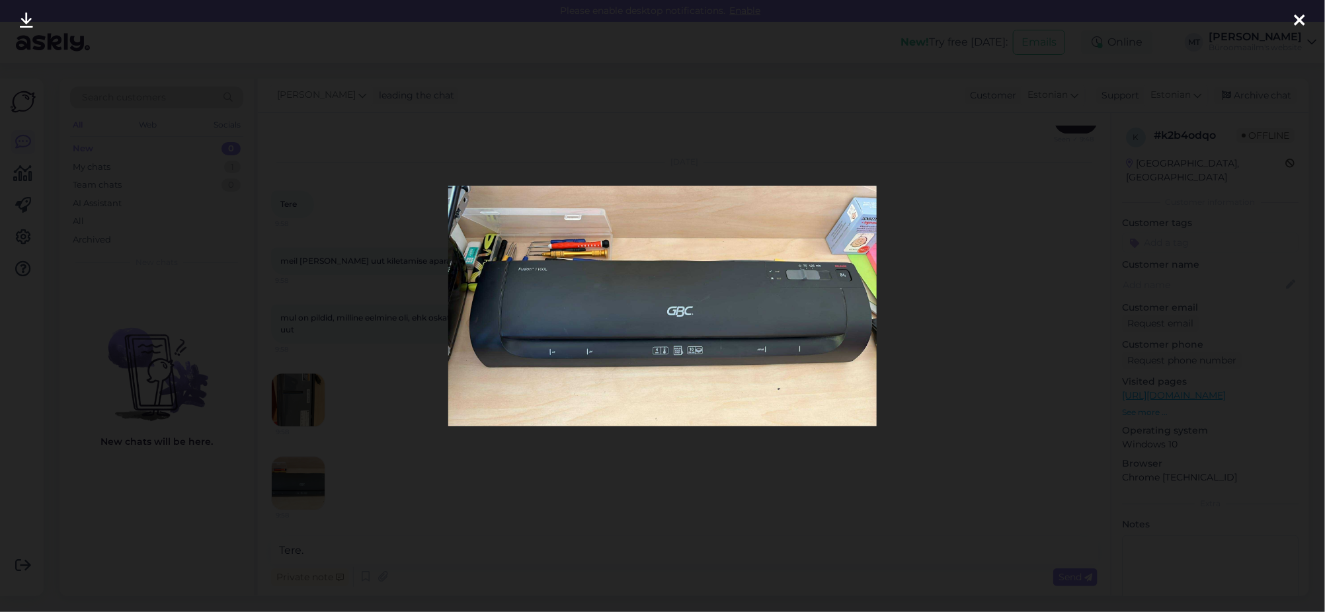
click at [1300, 26] on icon at bounding box center [1299, 21] width 11 height 17
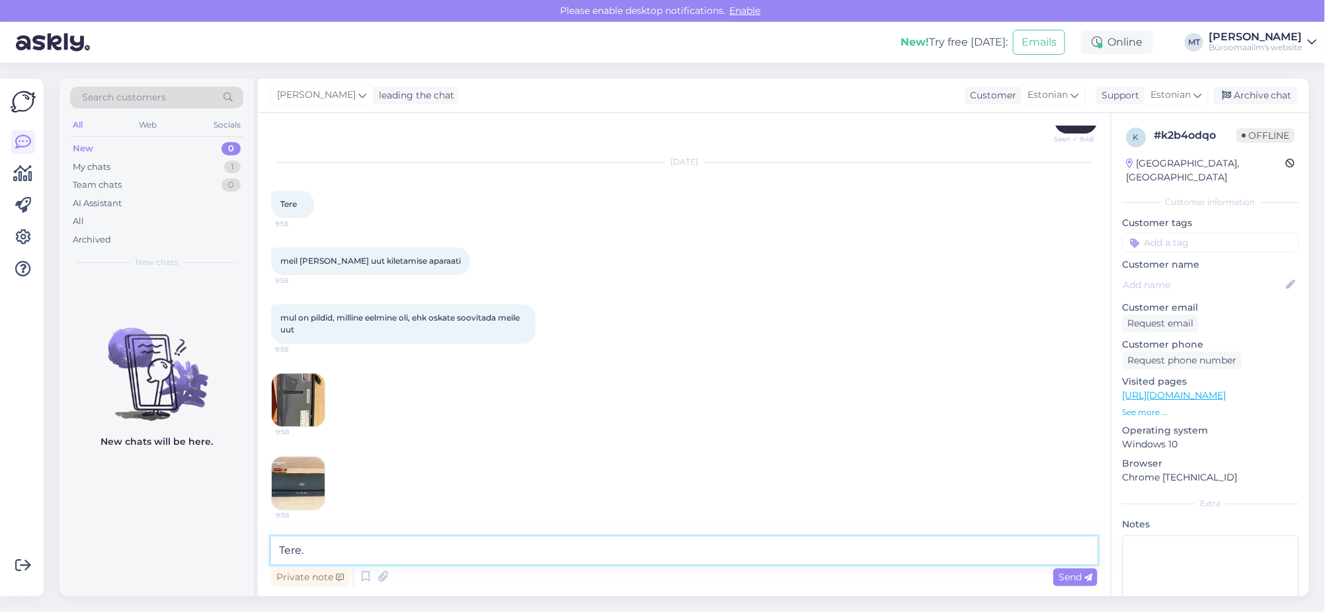
click at [371, 547] on textarea "Tere." at bounding box center [684, 551] width 826 height 28
type textarea "Tere. Saan aru, et teil see masin lamineerib ka A3 formaati ?"
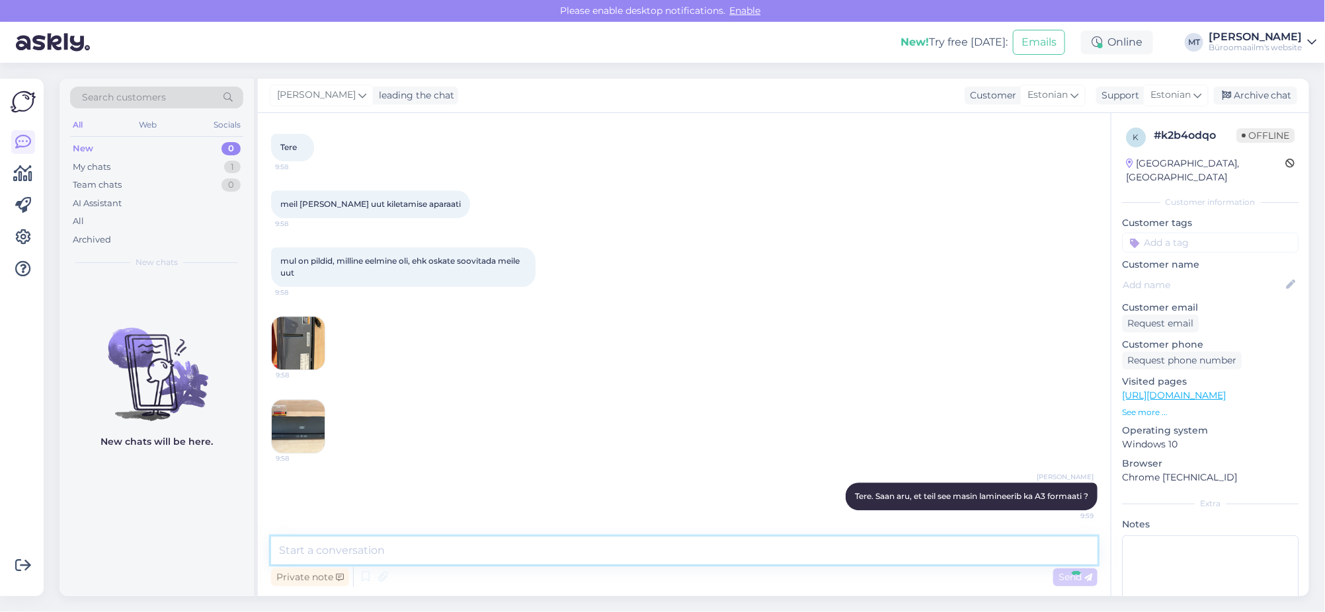
scroll to position [1964, 0]
paste textarea "https://www.byroomaailm.ee/kontoritehnika/lamineerimine/lamineerimisseadmed/lam…"
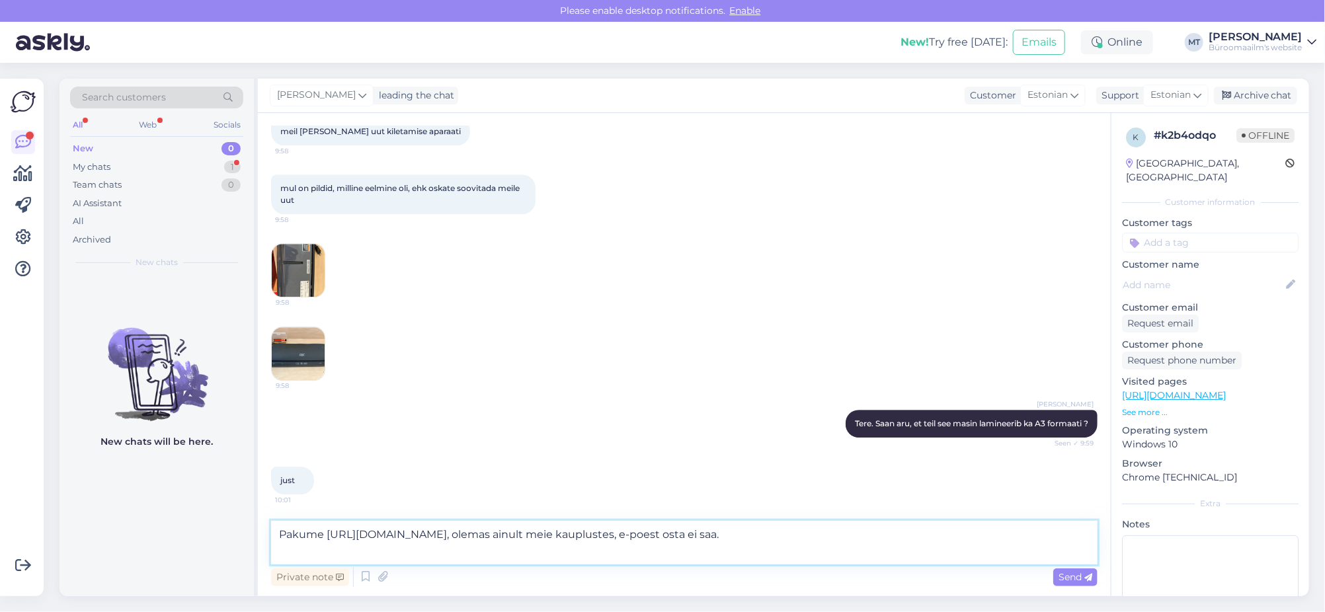
scroll to position [2037, 0]
paste textarea "https://www.byroomaailm.ee/kontoritehnika/lamineerimine/lamineerimisseadmed/lam…"
type textarea "Pakume https://www.byroomaailm.ee/kontoritehnika/lamineerimine/lamineerimissead…"
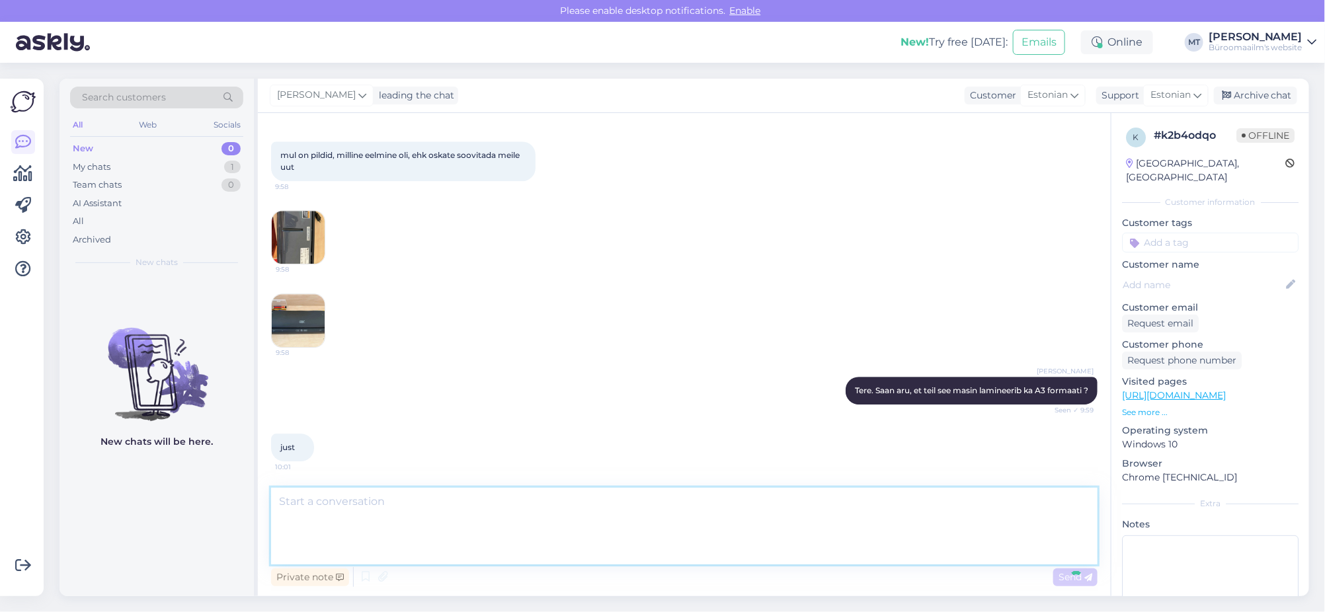
scroll to position [2161, 0]
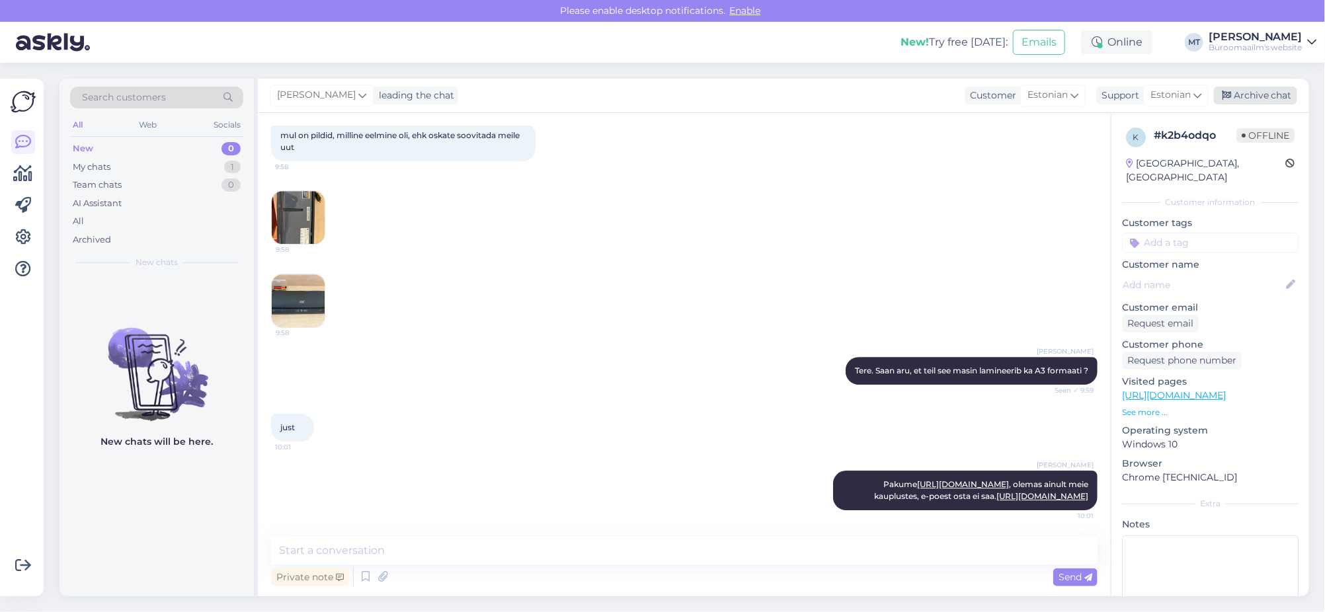
click at [1276, 95] on div "Archive chat" at bounding box center [1255, 96] width 83 height 18
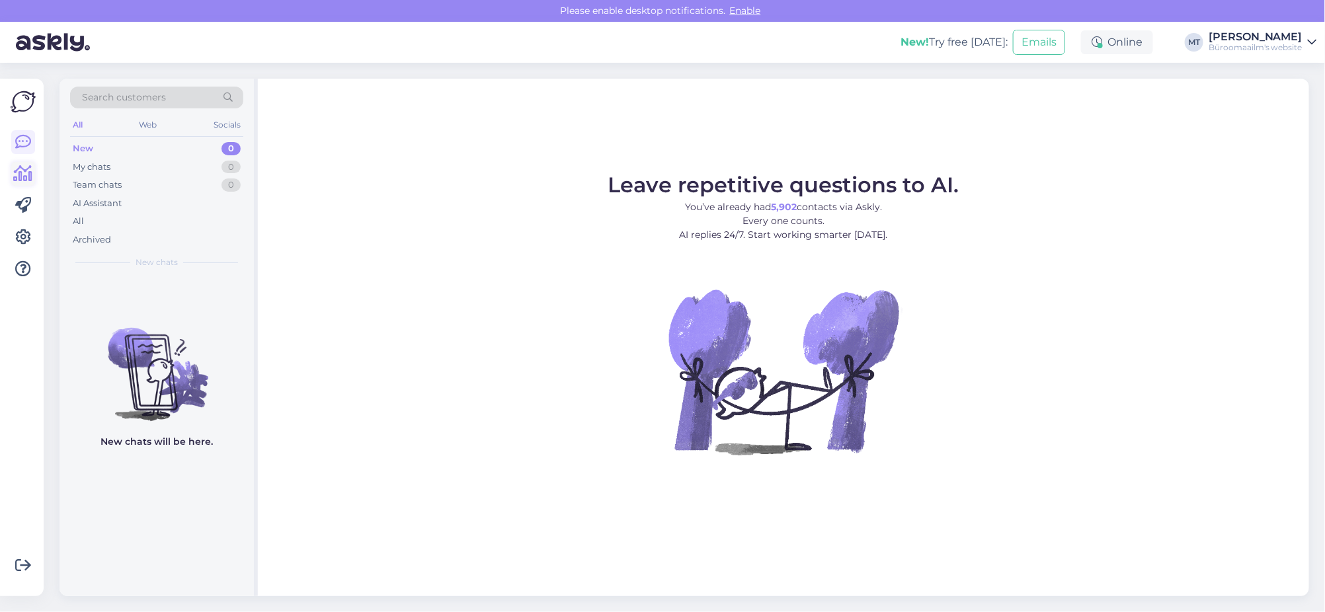
click at [22, 166] on icon at bounding box center [23, 174] width 19 height 16
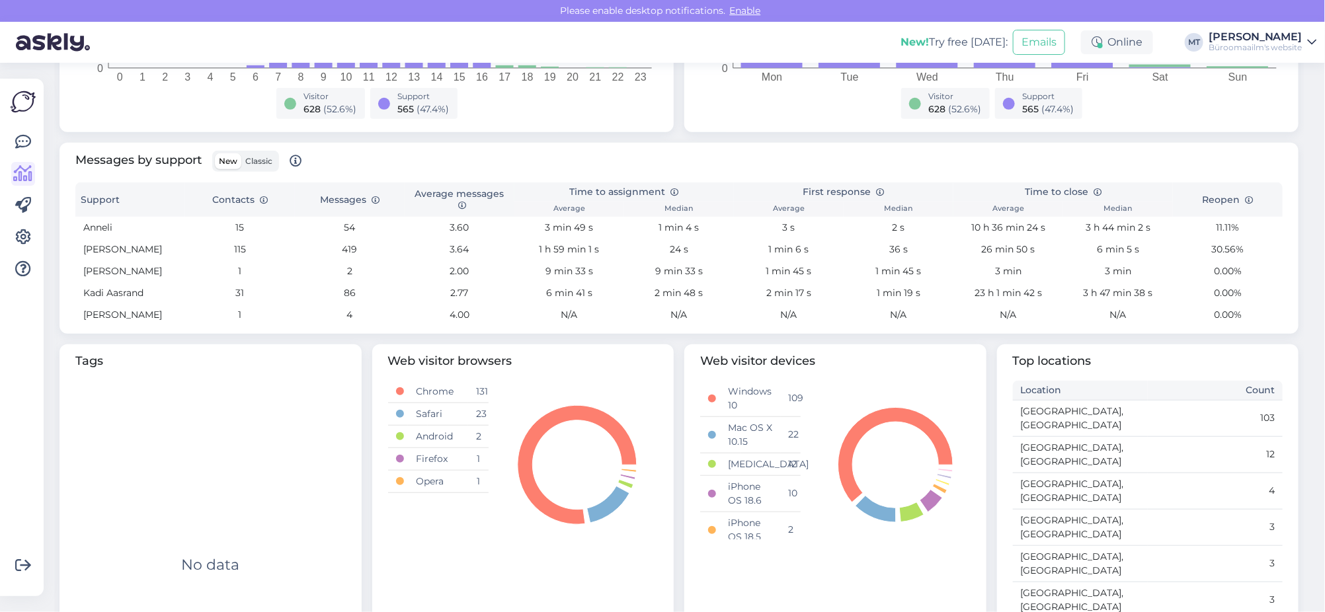
scroll to position [413, 0]
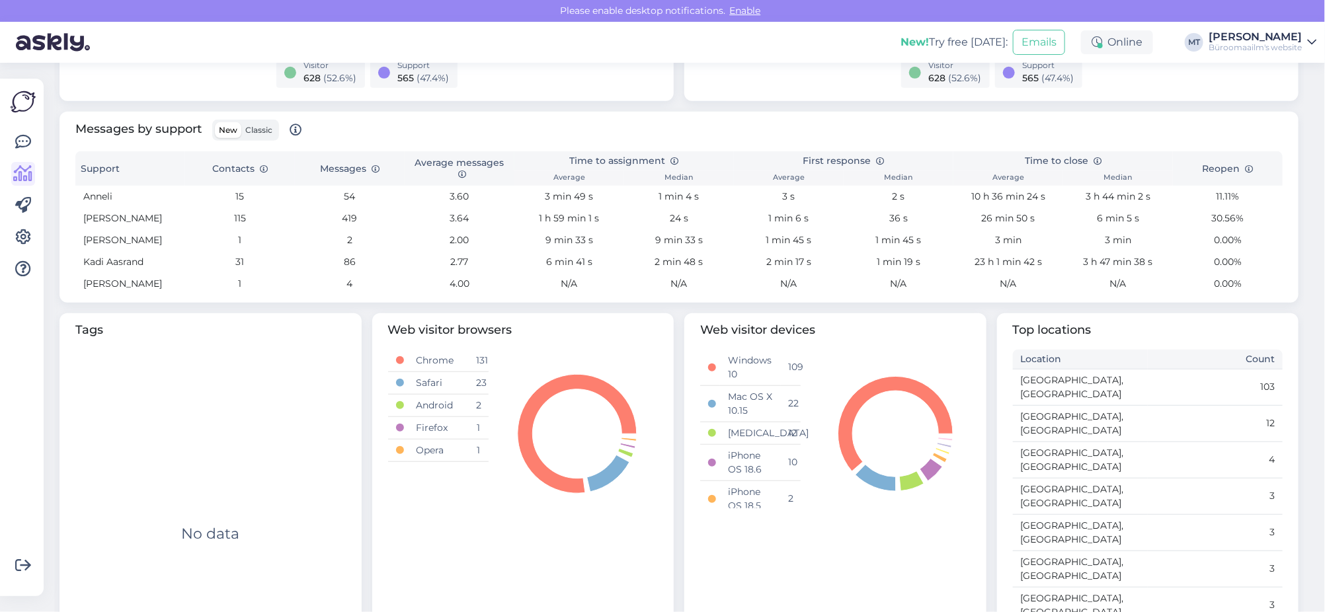
click at [256, 129] on span "Classic" at bounding box center [258, 130] width 27 height 10
click at [241, 122] on input "Classic" at bounding box center [241, 122] width 0 height 0
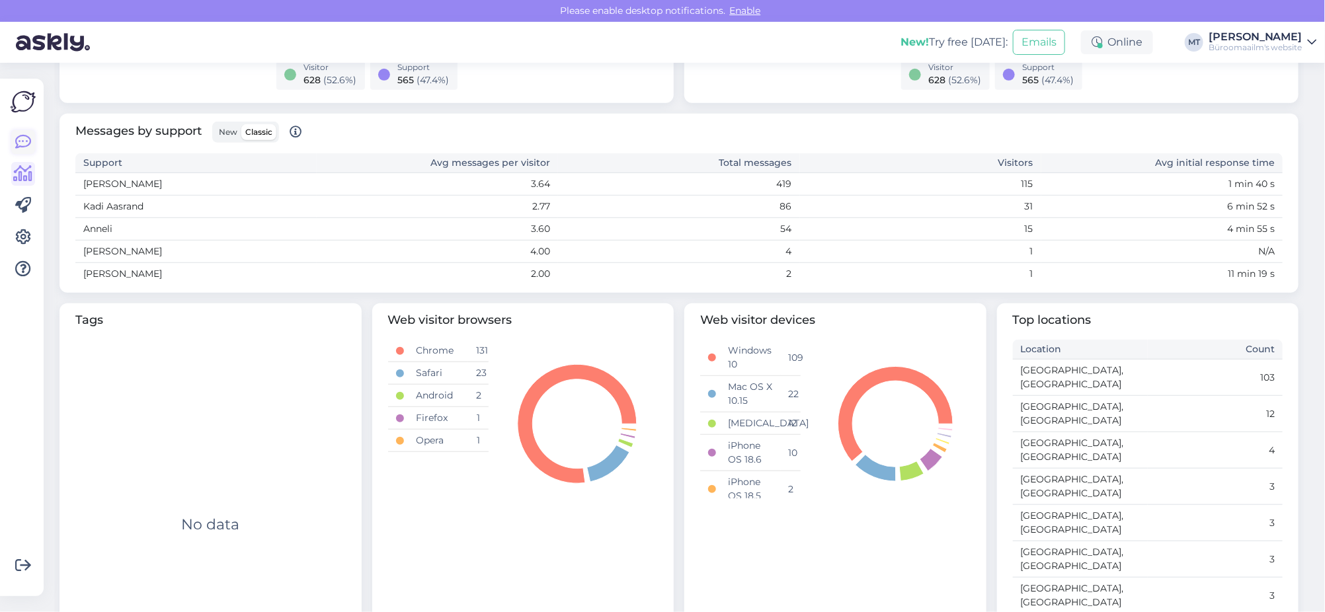
click at [18, 136] on icon at bounding box center [23, 142] width 16 height 16
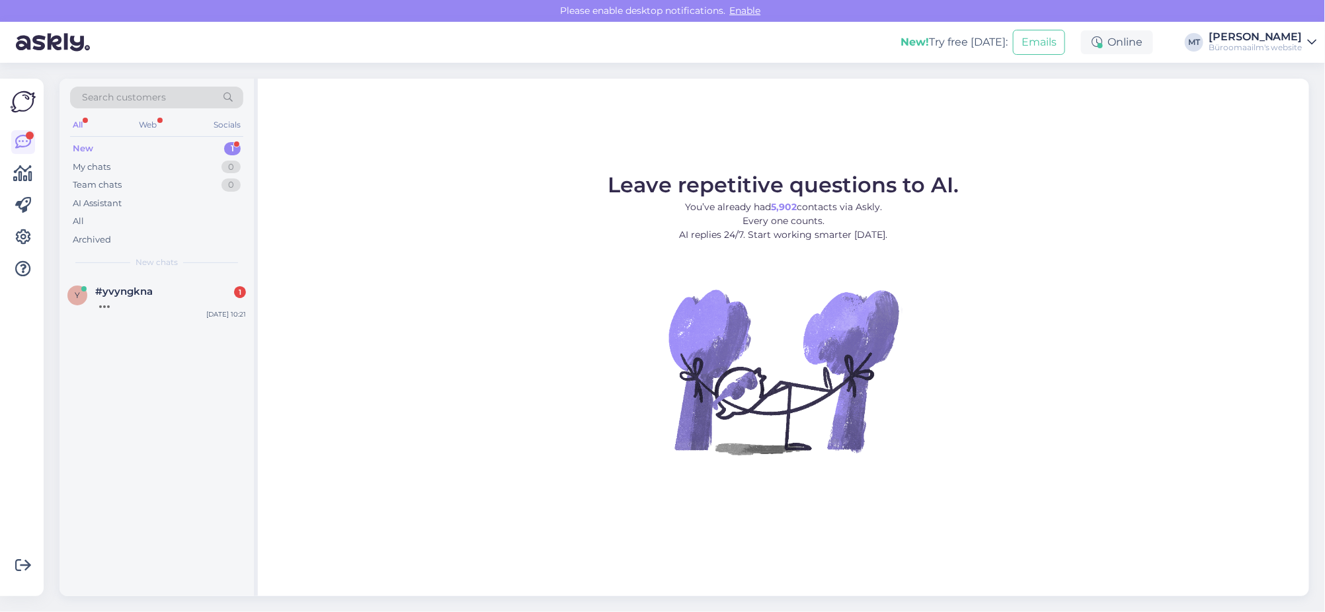
click at [85, 147] on div "New" at bounding box center [83, 148] width 20 height 13
drag, startPoint x: 93, startPoint y: 290, endPoint x: 99, endPoint y: 289, distance: 6.6
click at [93, 289] on div "y #yvyngkna 1 Tere" at bounding box center [156, 298] width 178 height 24
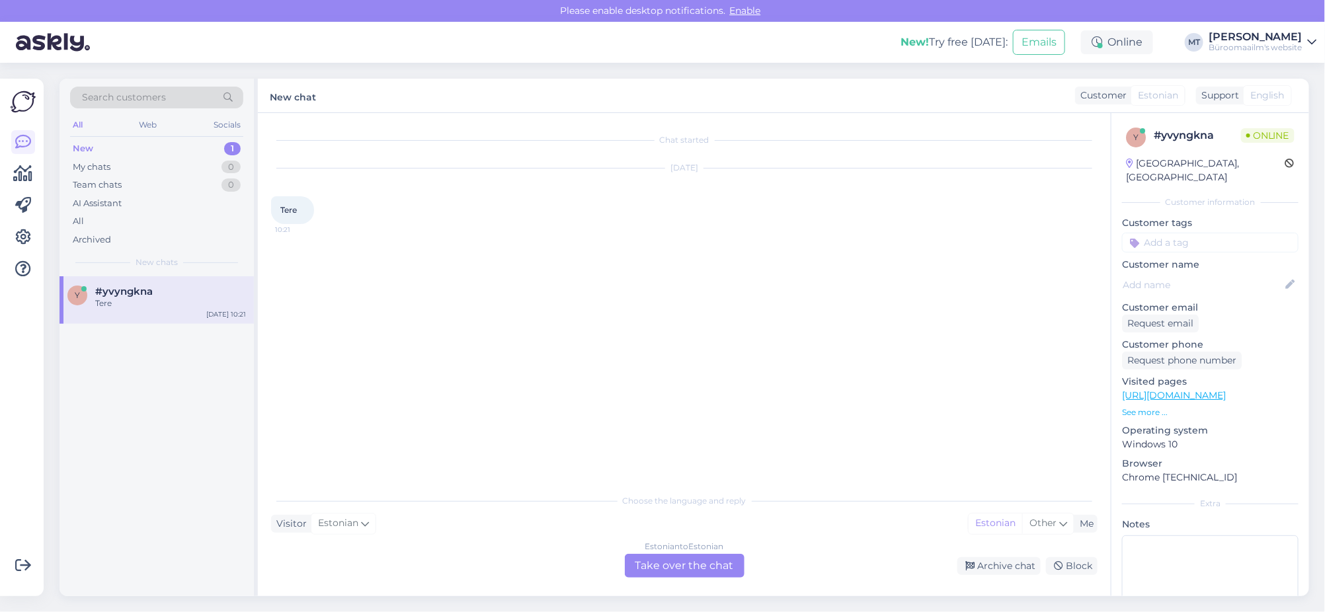
click at [663, 557] on div "Estonian to Estonian Take over the chat" at bounding box center [685, 566] width 120 height 24
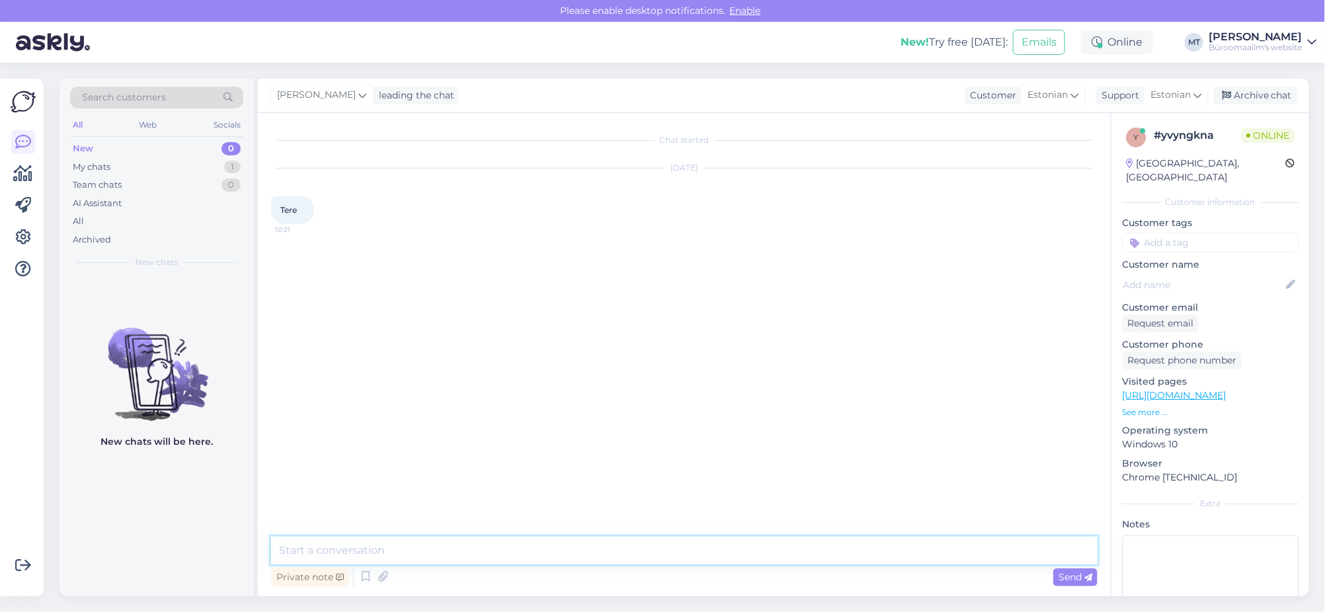
click at [417, 548] on textarea at bounding box center [684, 551] width 826 height 28
type textarea "Tere."
click at [330, 385] on link "https://www.byroomaailm.ee/catalog/product/view/id/172774/s/lehtratikuhoidja-ka…" at bounding box center [326, 380] width 92 height 10
click at [321, 559] on textarea at bounding box center [684, 551] width 826 height 28
type textarea "t"
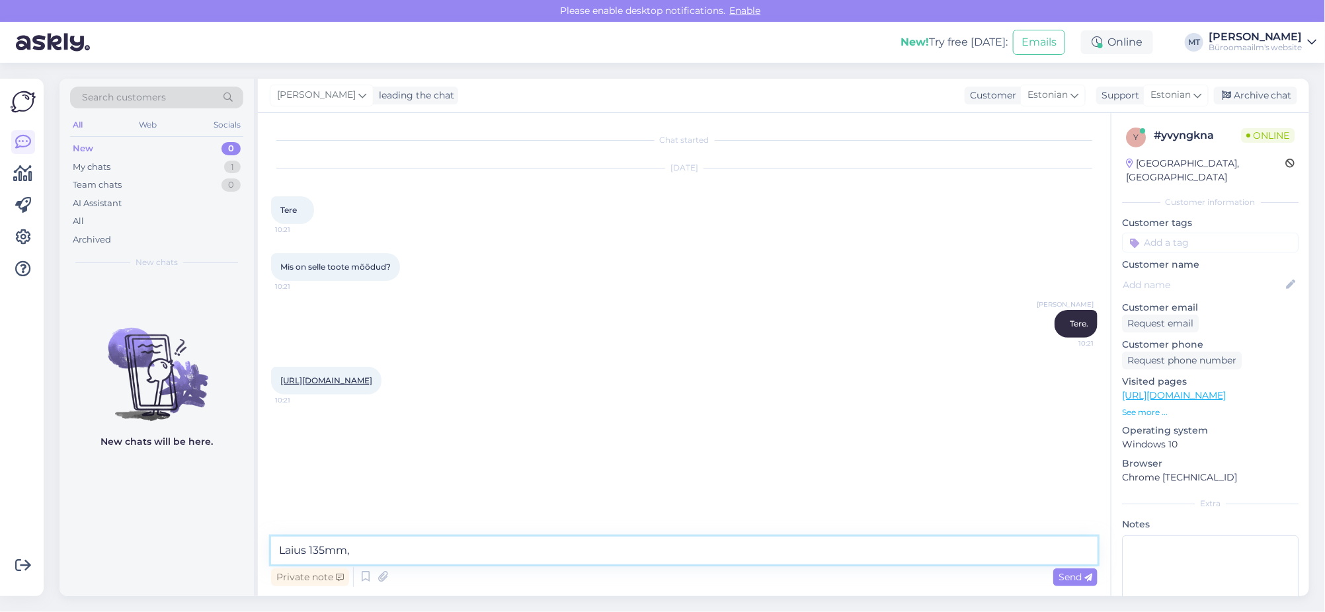
drag, startPoint x: 307, startPoint y: 549, endPoint x: 278, endPoint y: 551, distance: 29.2
click at [278, 551] on textarea "Laius 135mm," at bounding box center [684, 551] width 826 height 28
click at [441, 549] on textarea "sügavus 135mm," at bounding box center [684, 551] width 826 height 28
type textarea "sügavus 135mm, laius 300mm, kõrgus 329mm"
click at [1075, 574] on span "Send" at bounding box center [1075, 577] width 34 height 12
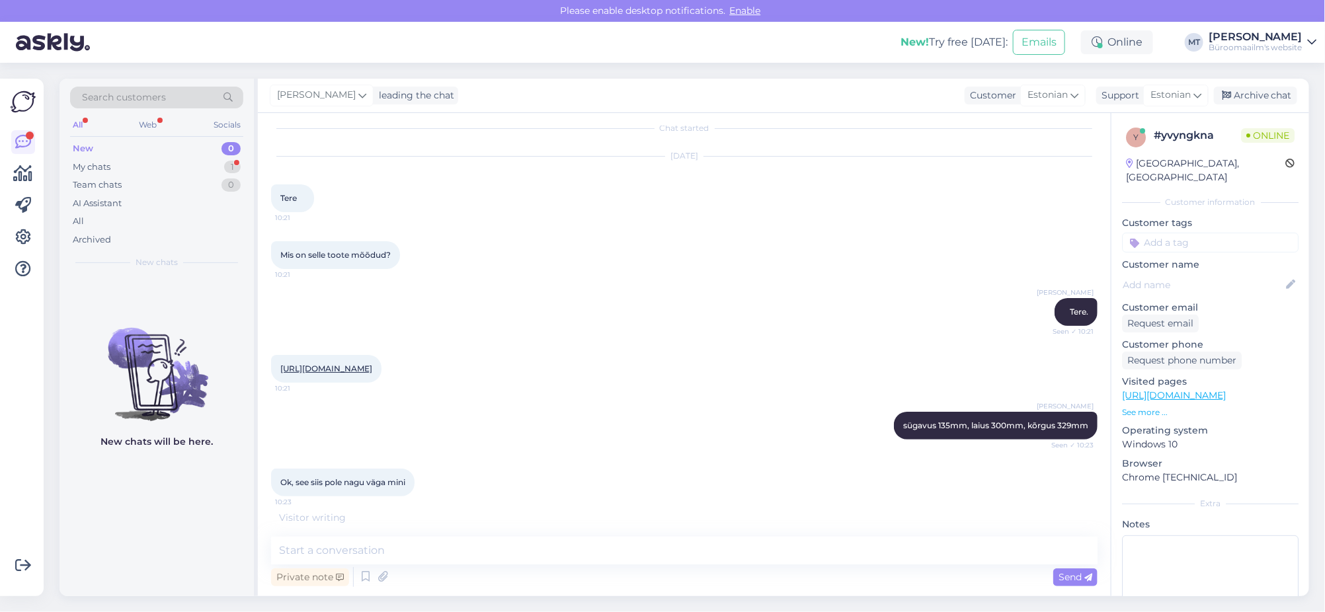
scroll to position [35, 0]
click at [375, 555] on textarea at bounding box center [684, 551] width 826 height 28
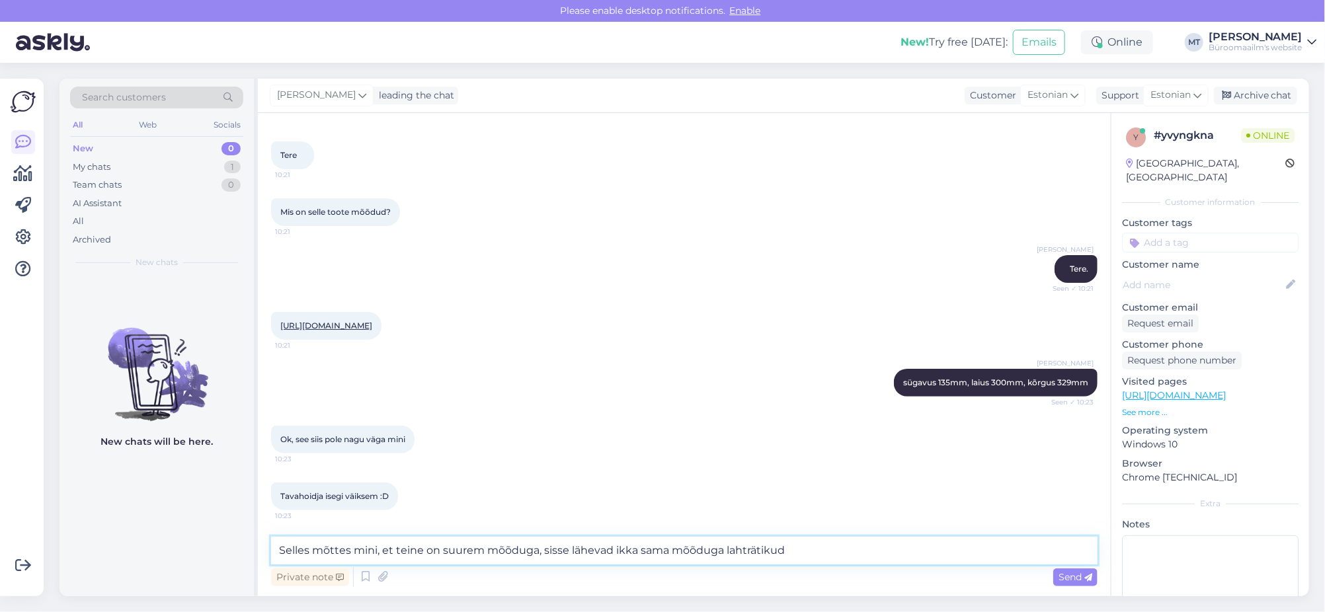
paste textarea "https://www.byroomaailm.ee/catalog/product/view/id/4550/s/lehtratikuhoidja-katr…"
type textarea "Selles mõttes mini, et teine on suurem mõõduga, sisse lähevad ikka sama mõõduga…"
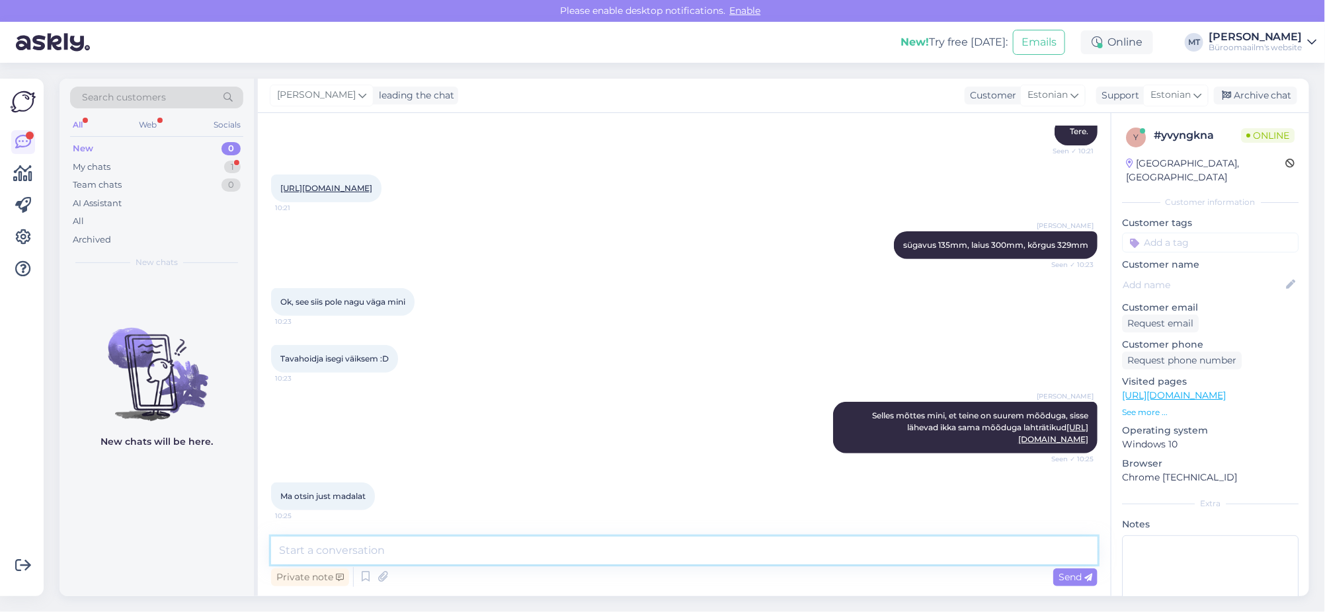
scroll to position [295, 0]
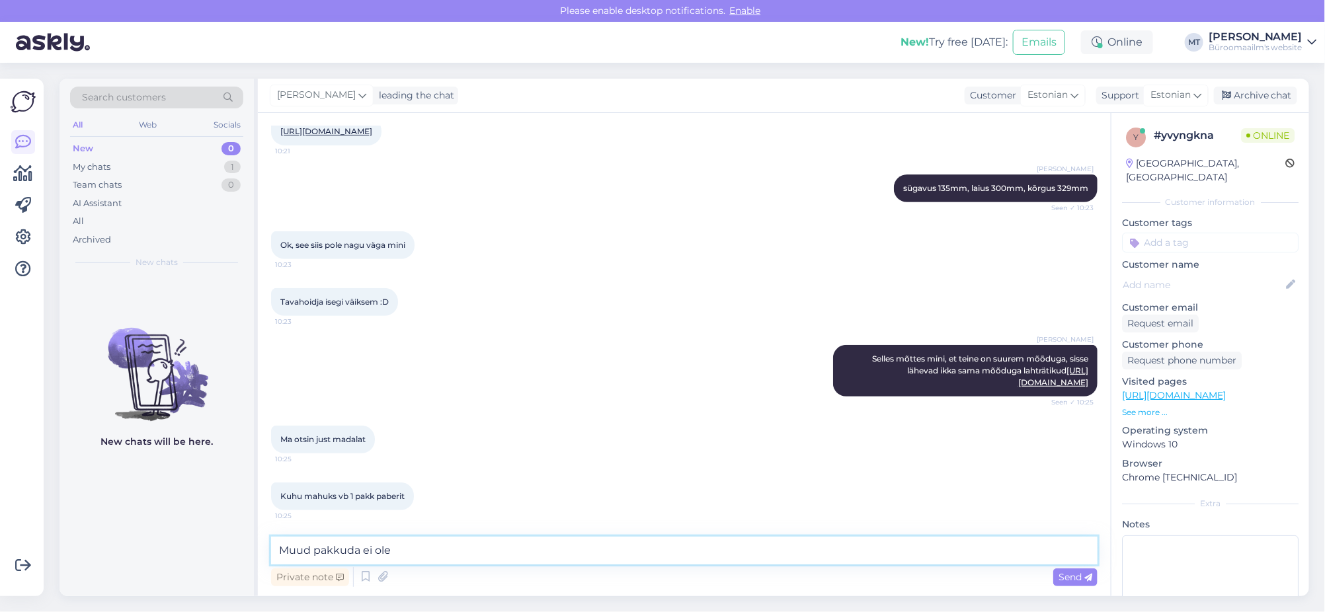
type textarea "Muud pakkuda ei ole."
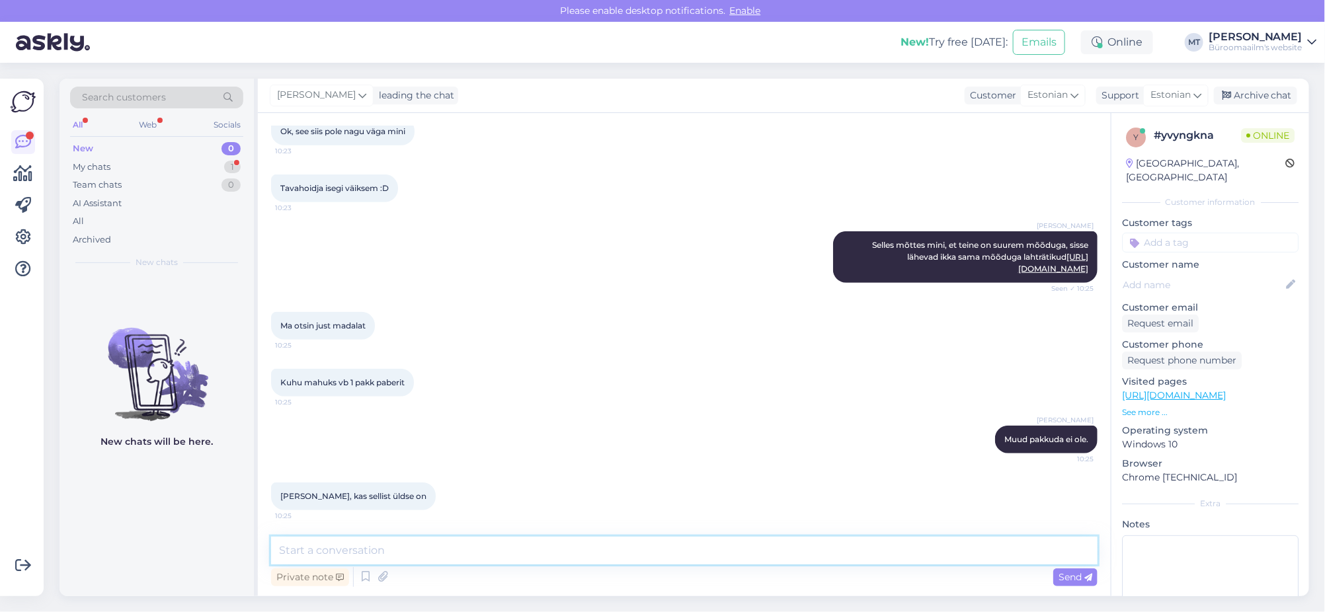
scroll to position [466, 0]
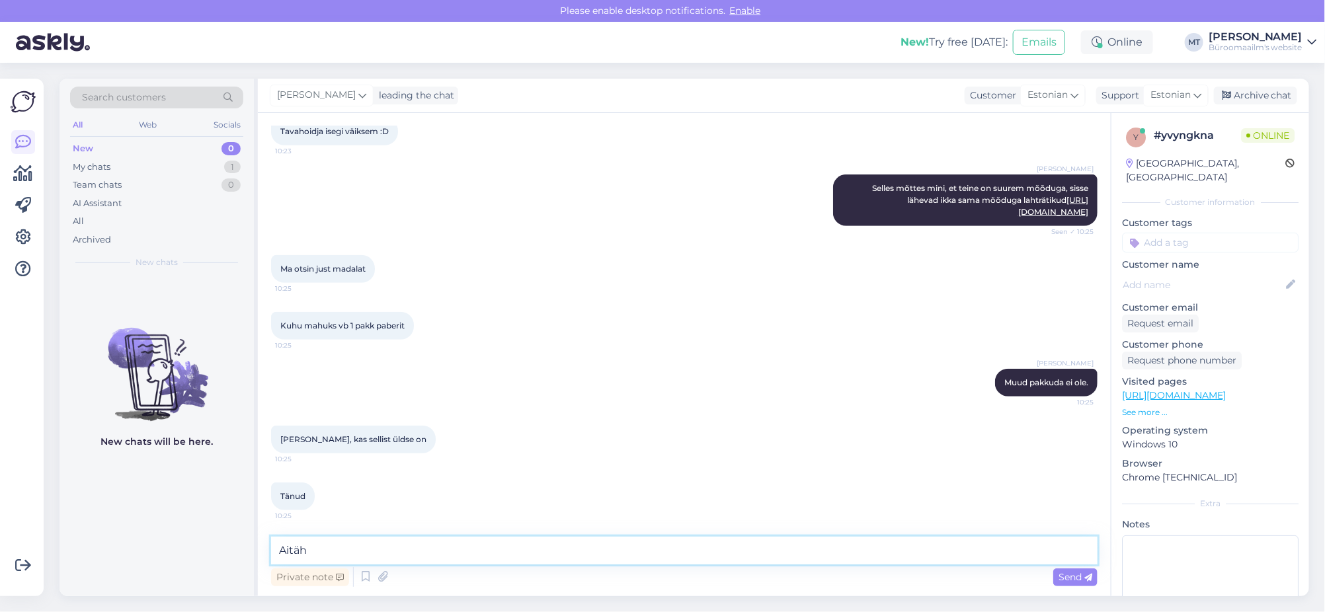
type textarea "Aitäh."
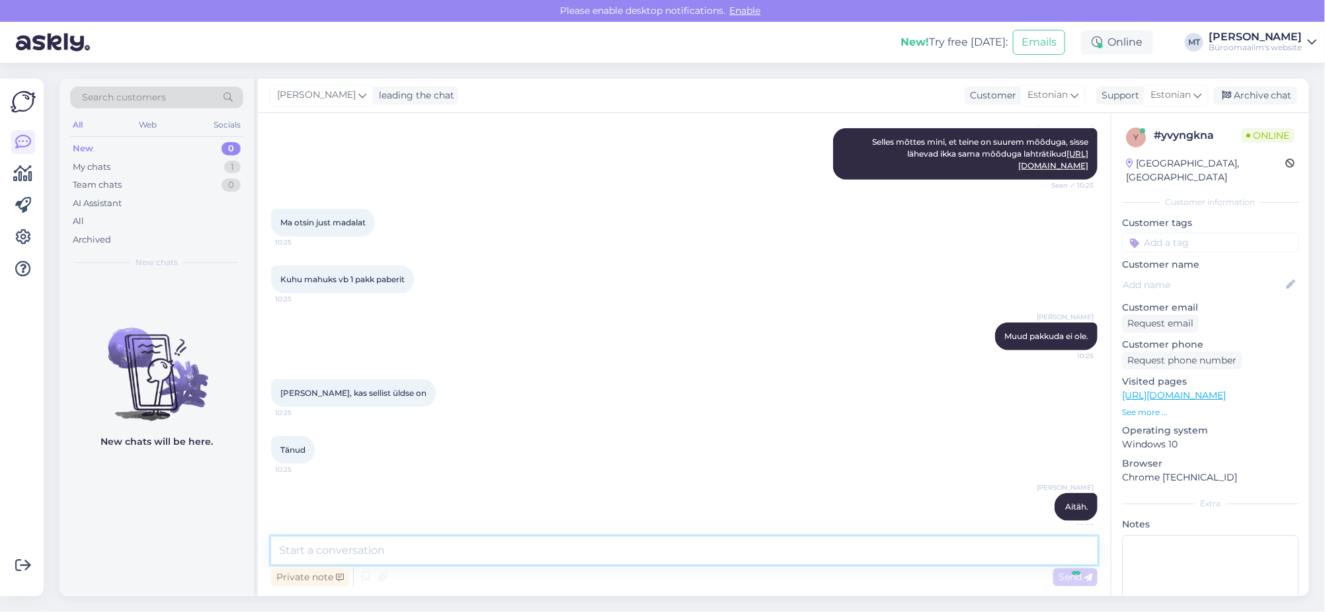
scroll to position [524, 0]
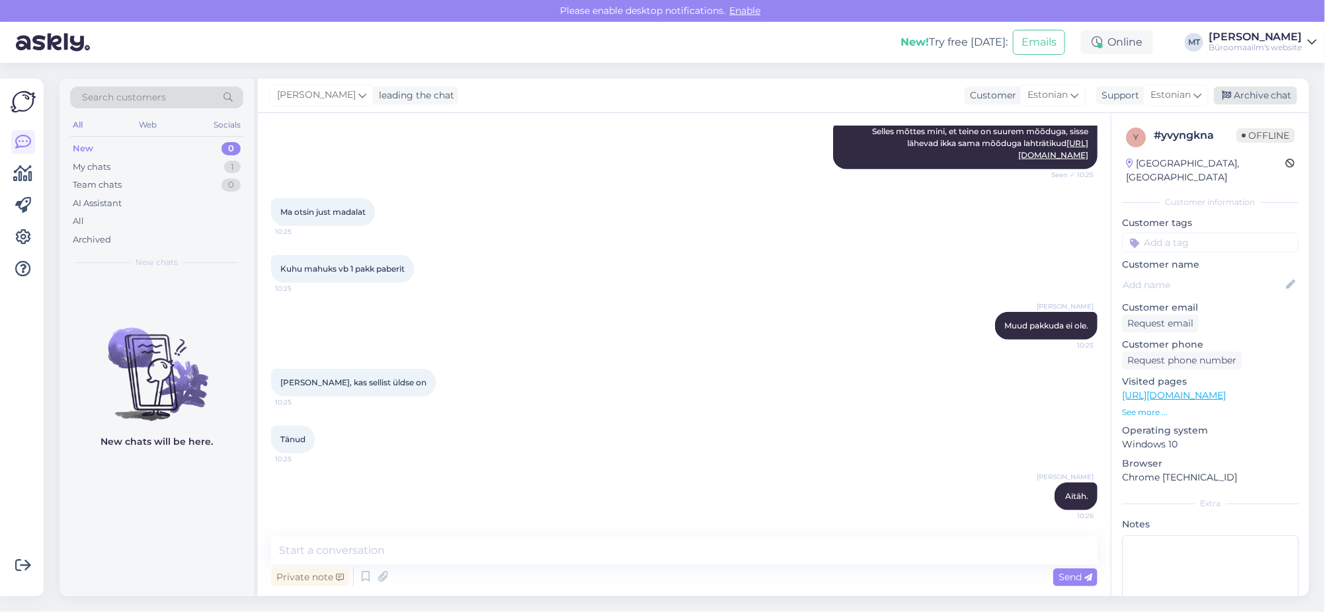
click at [1240, 97] on div "Archive chat" at bounding box center [1255, 96] width 83 height 18
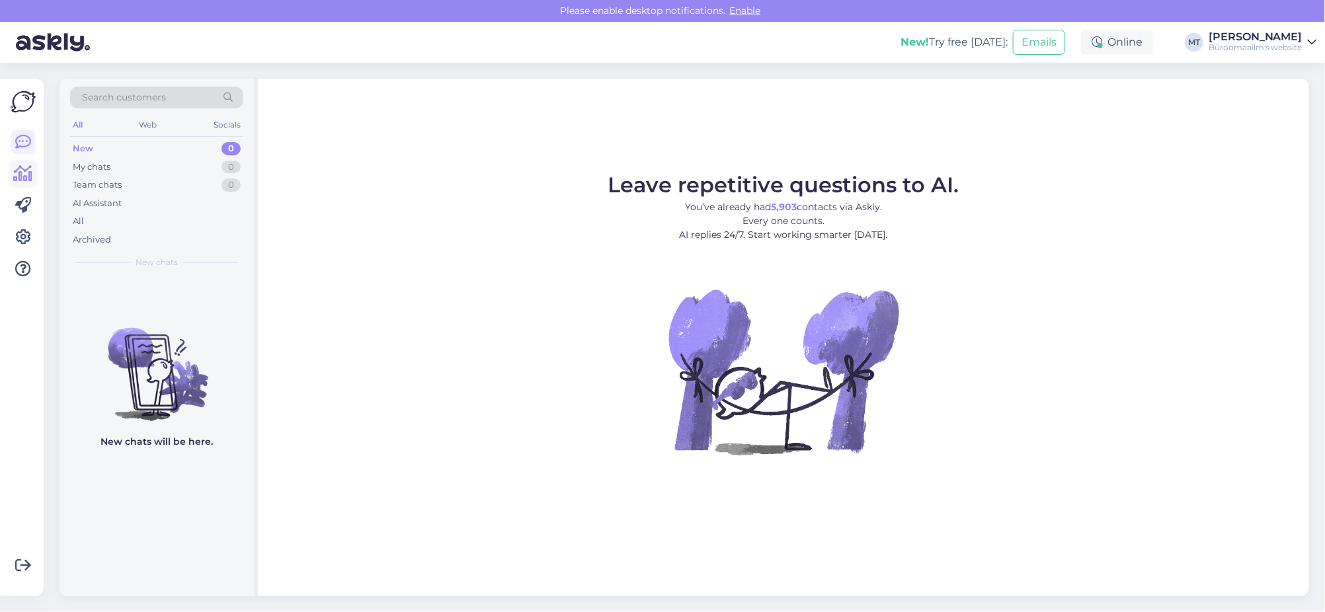
click at [20, 167] on icon at bounding box center [23, 174] width 19 height 16
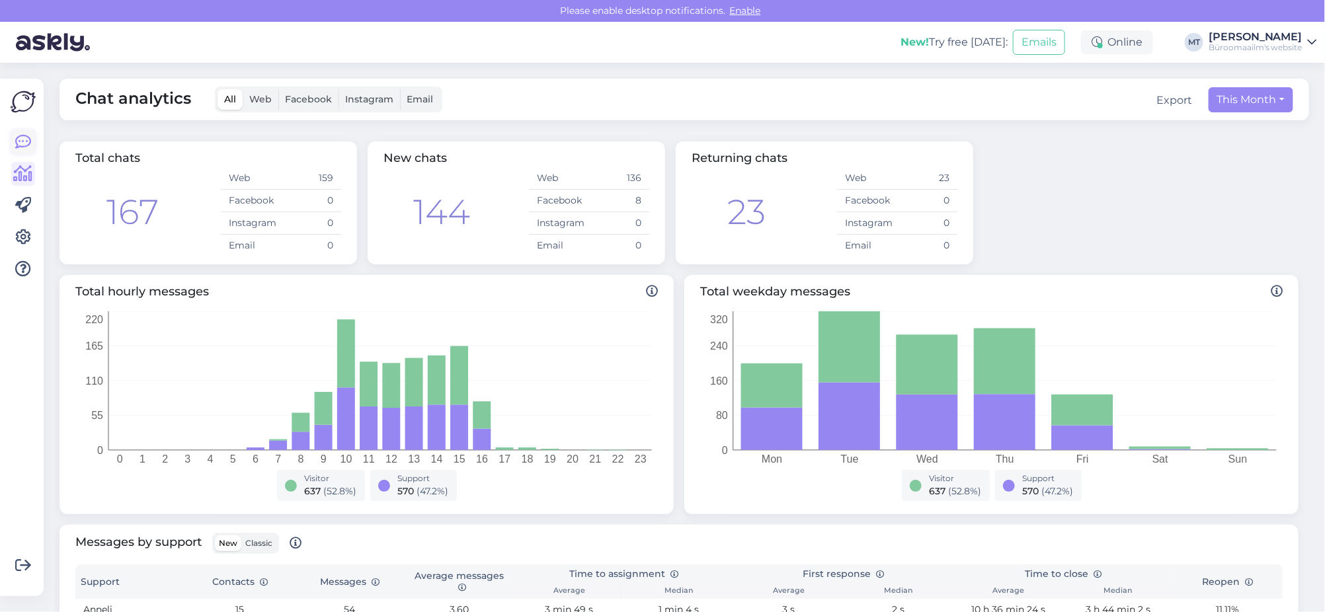
click at [28, 142] on icon at bounding box center [23, 142] width 16 height 16
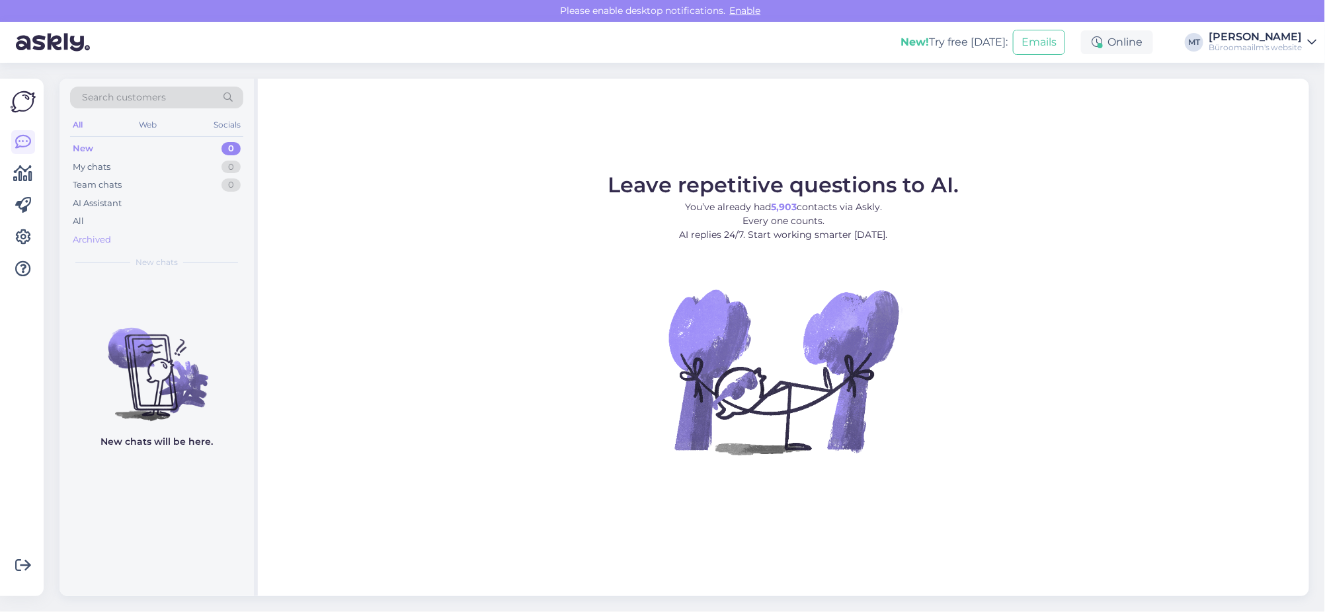
click at [101, 240] on div "Archived" at bounding box center [92, 239] width 38 height 13
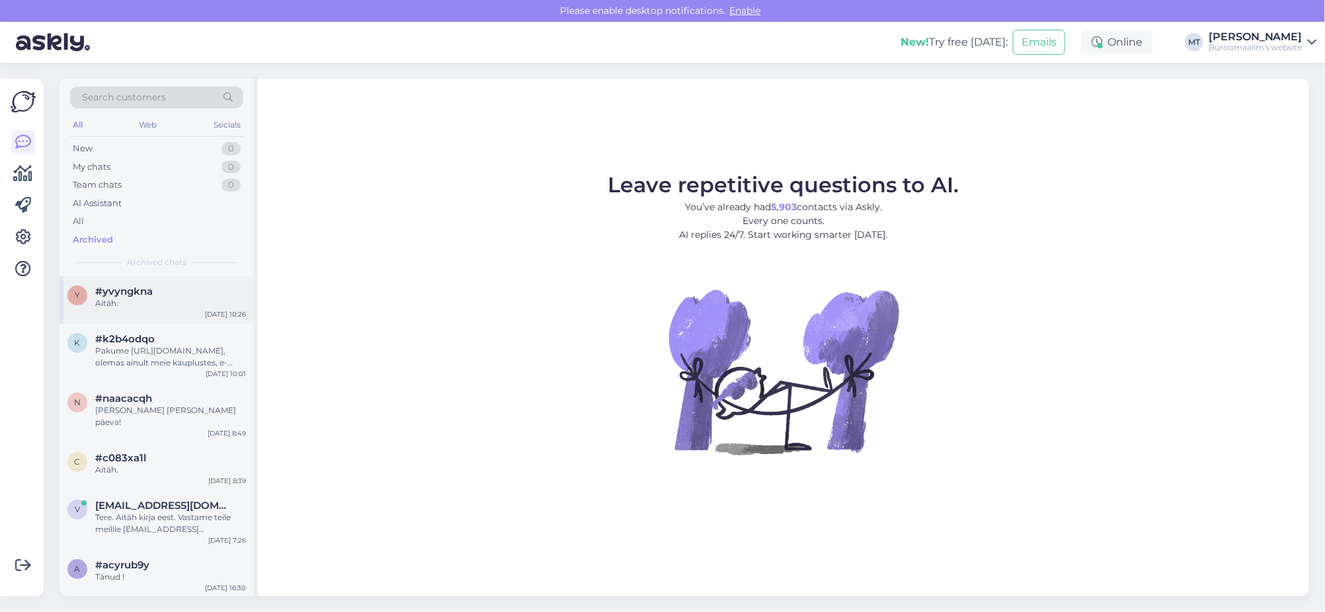
click at [126, 289] on span "#yvyngkna" at bounding box center [124, 292] width 58 height 12
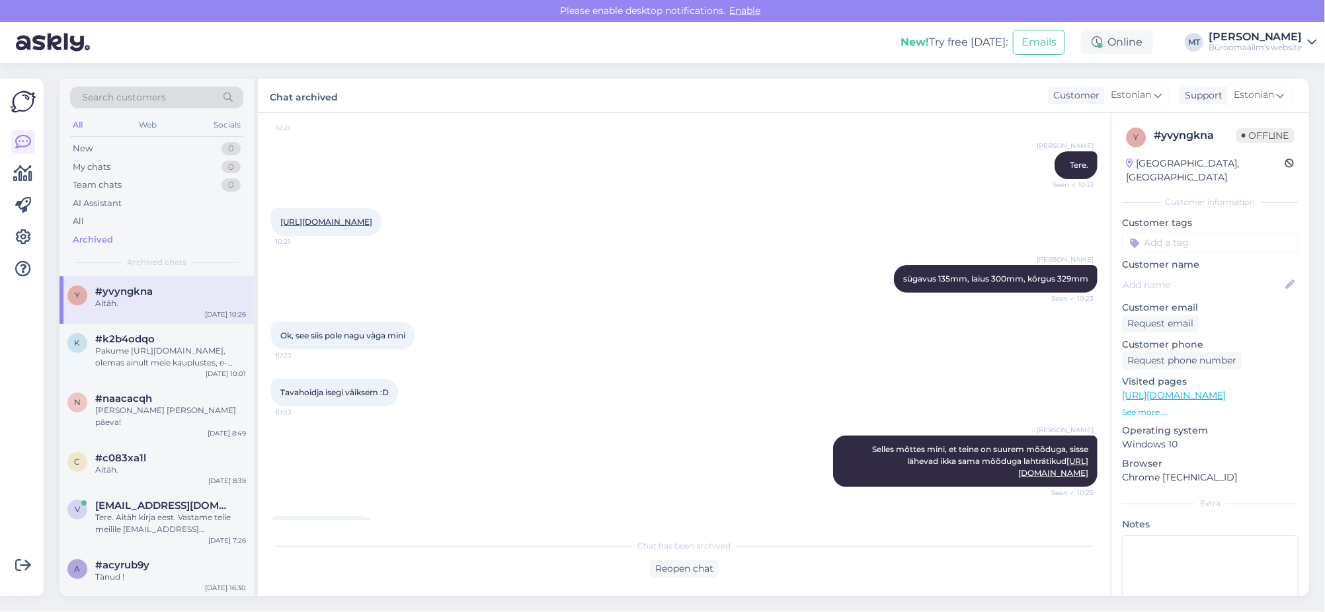
scroll to position [115, 0]
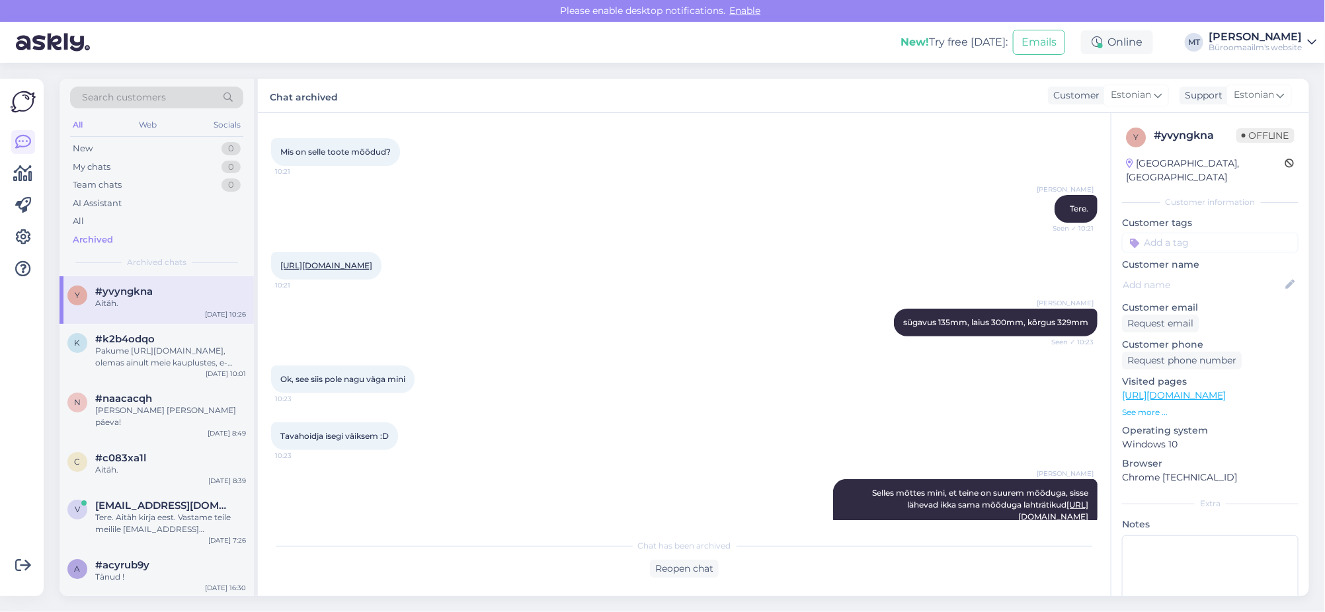
drag, startPoint x: 349, startPoint y: 287, endPoint x: 297, endPoint y: 295, distance: 52.3
click at [297, 280] on div "https://www.byroomaailm.ee/catalog/product/view/id/172774/s/lehtratikuhoidja-ka…" at bounding box center [326, 266] width 110 height 28
copy link "K0098503"
click at [22, 141] on icon at bounding box center [23, 142] width 16 height 16
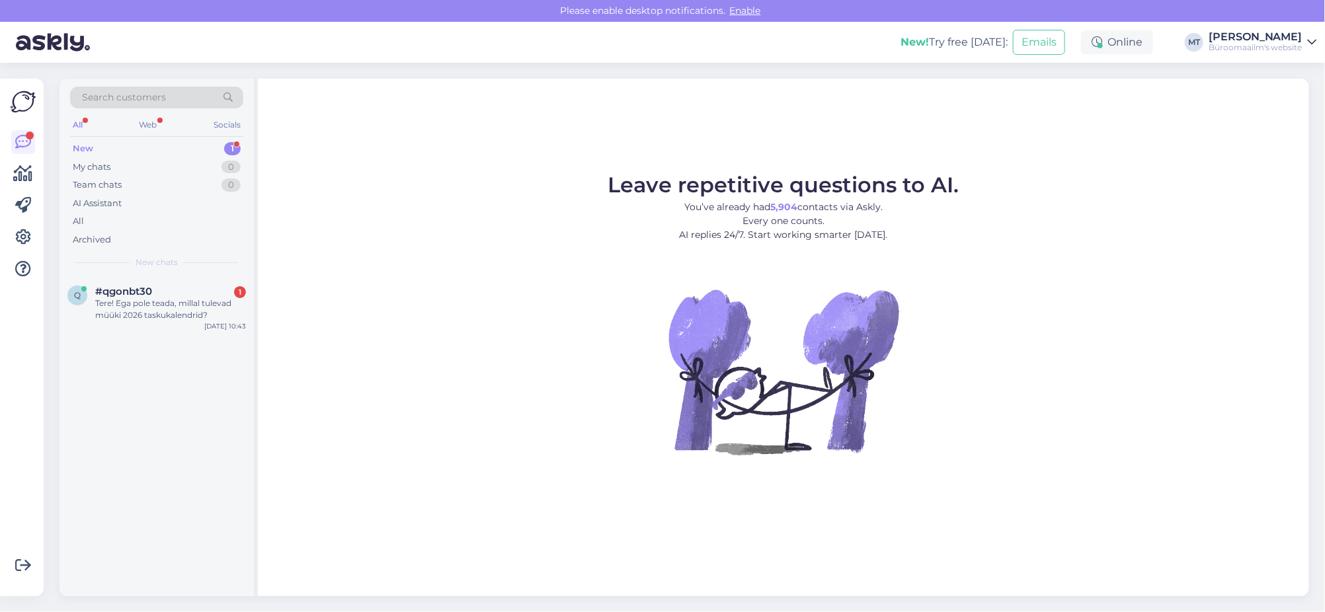
click at [83, 147] on div "New" at bounding box center [83, 148] width 20 height 13
click at [130, 299] on div "Tere! Ega pole teada, millal tulevad müüki 2026 taskukalendrid?" at bounding box center [170, 309] width 151 height 24
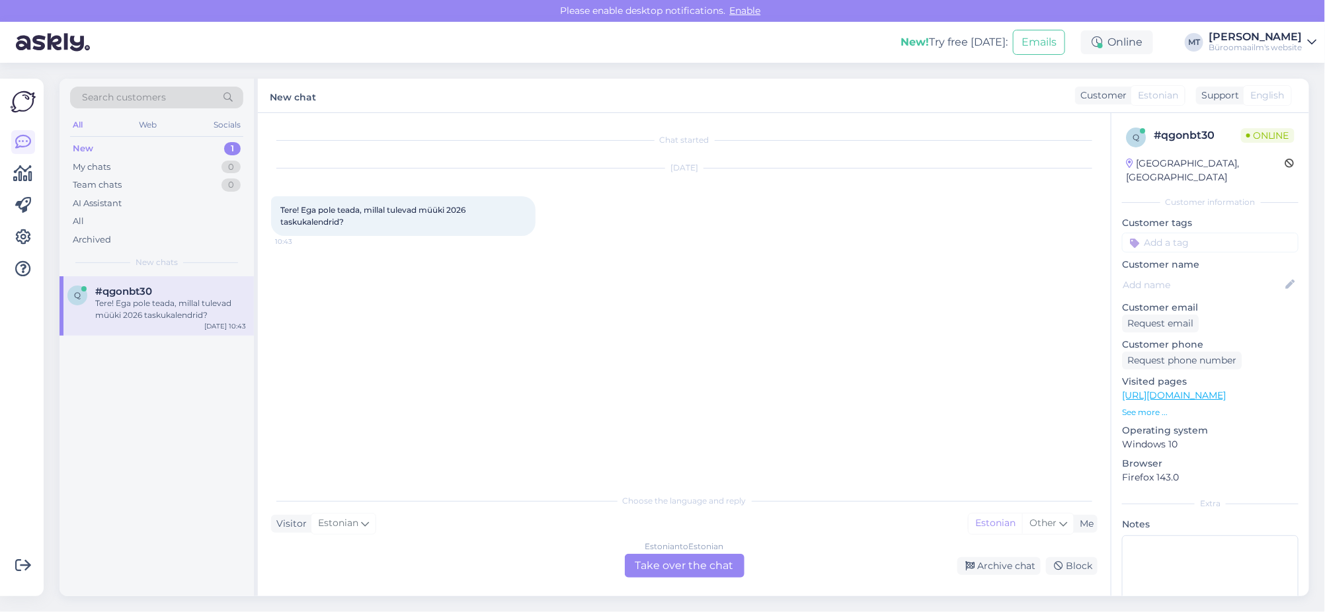
click at [678, 562] on div "Estonian to Estonian Take over the chat" at bounding box center [685, 566] width 120 height 24
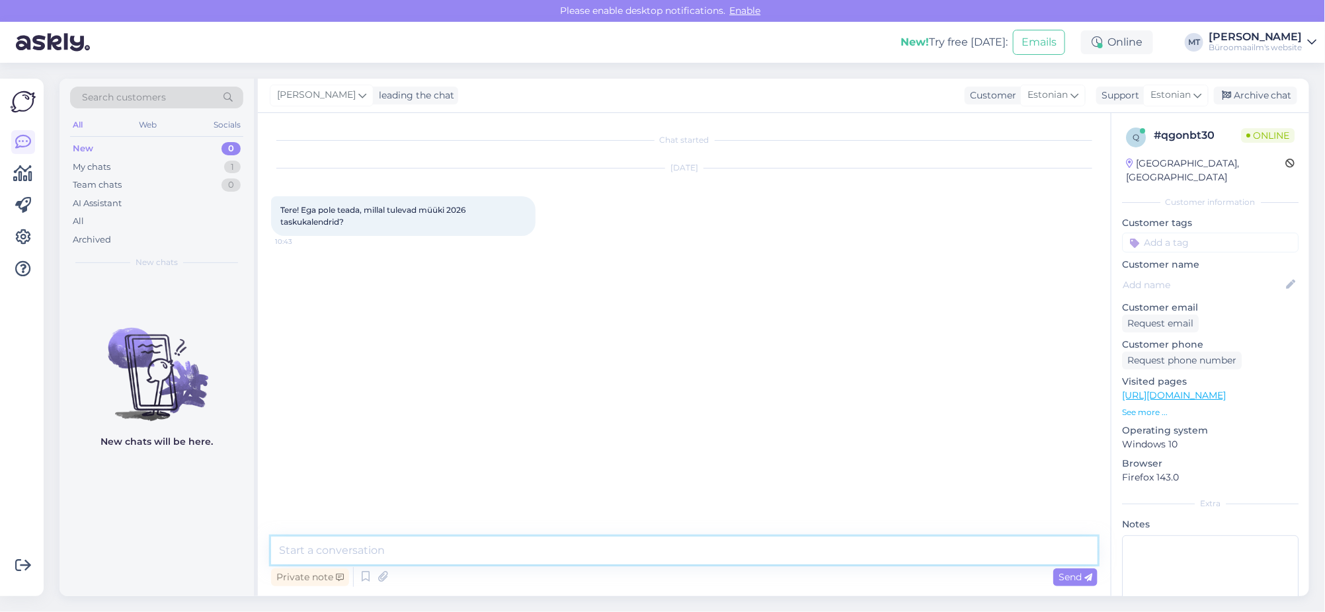
click at [409, 561] on textarea at bounding box center [684, 551] width 826 height 28
type textarea "t"
click at [473, 553] on textarea "Tere. Lalendrid 2026 jõuavad müüki otoobrikuu jooksul." at bounding box center [684, 551] width 826 height 28
click at [313, 549] on textarea "Tere. Lalendrid 2026 jõuavad müüki oktoobrikuu jooksul." at bounding box center [684, 551] width 826 height 28
type textarea "Tere. Kalendrid 2026 jõuavad müüki oktoobrikuu jooksul."
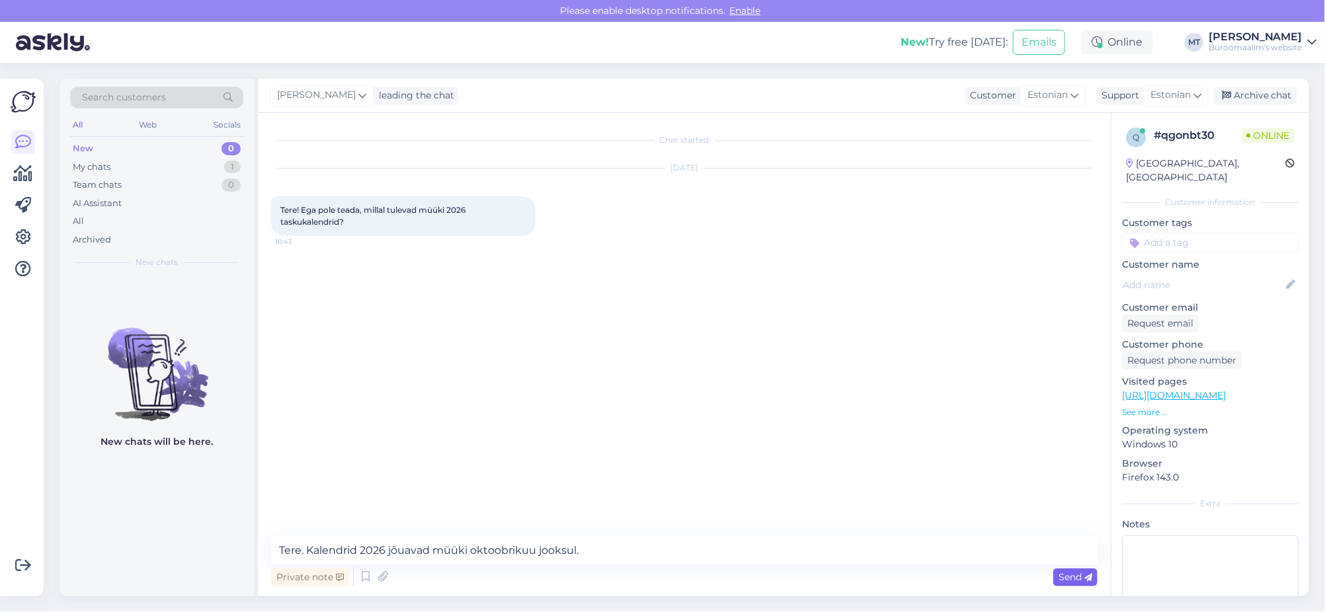
click at [1059, 576] on span "Send" at bounding box center [1075, 577] width 34 height 12
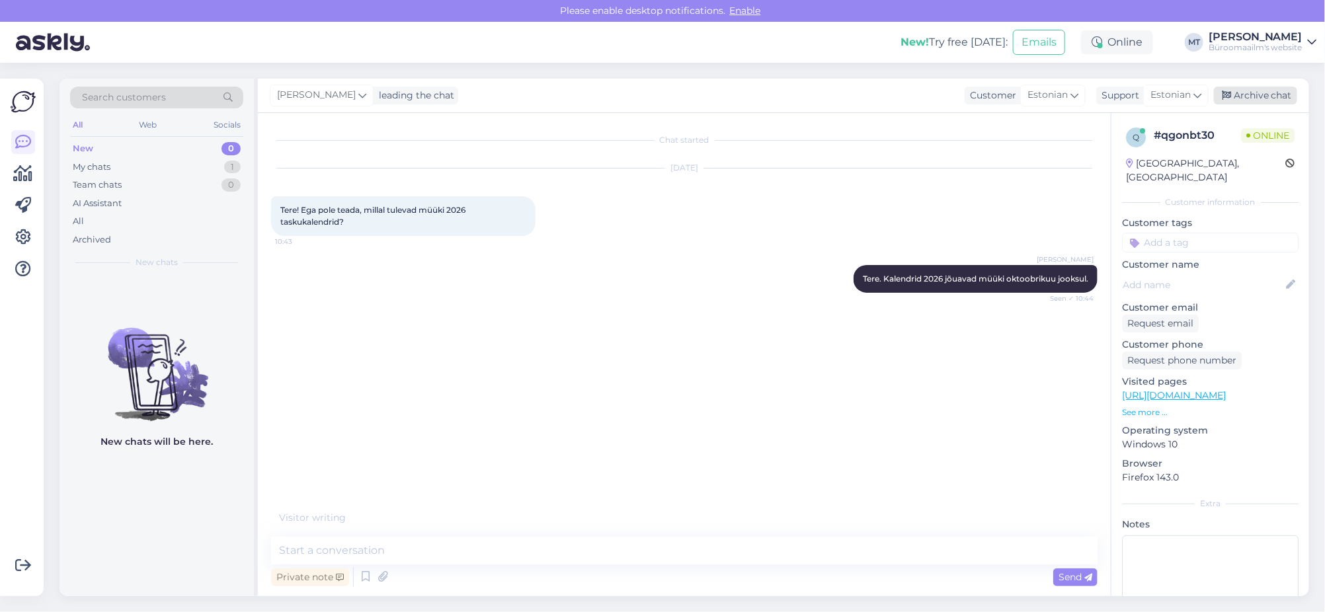
click at [1255, 98] on div "Archive chat" at bounding box center [1255, 96] width 83 height 18
